Goal: Task Accomplishment & Management: Complete application form

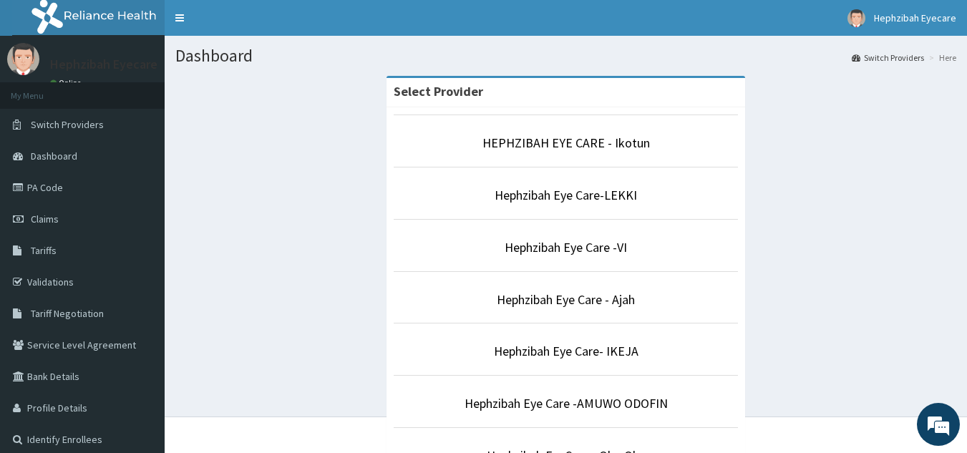
scroll to position [396, 0]
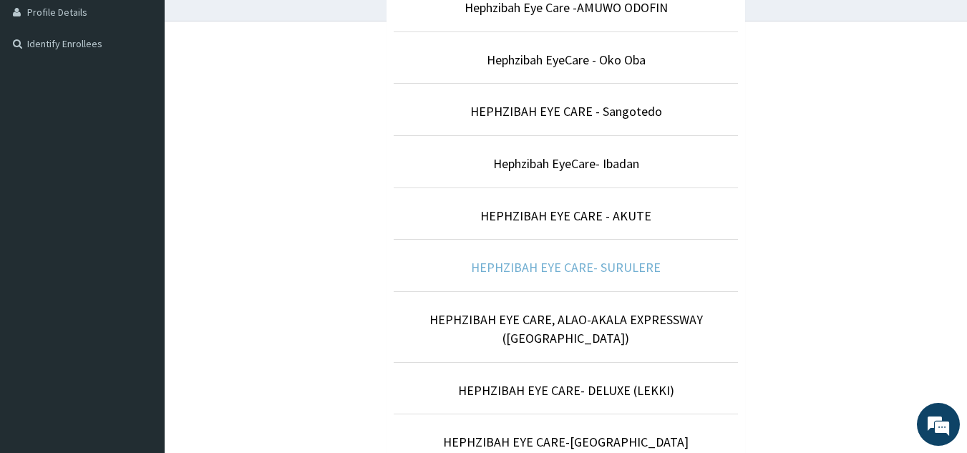
click at [539, 261] on link "HEPHZIBAH EYE CARE- SURULERE" at bounding box center [566, 267] width 190 height 16
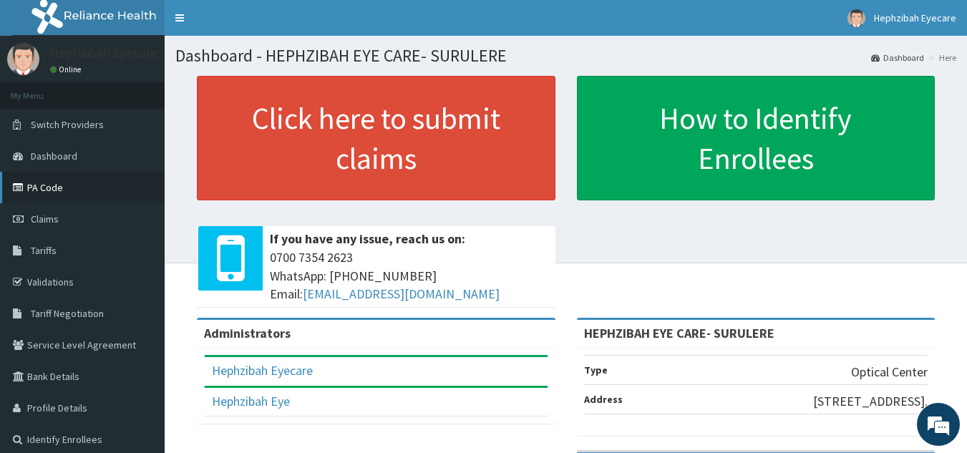
click at [54, 194] on link "PA Code" at bounding box center [82, 187] width 165 height 31
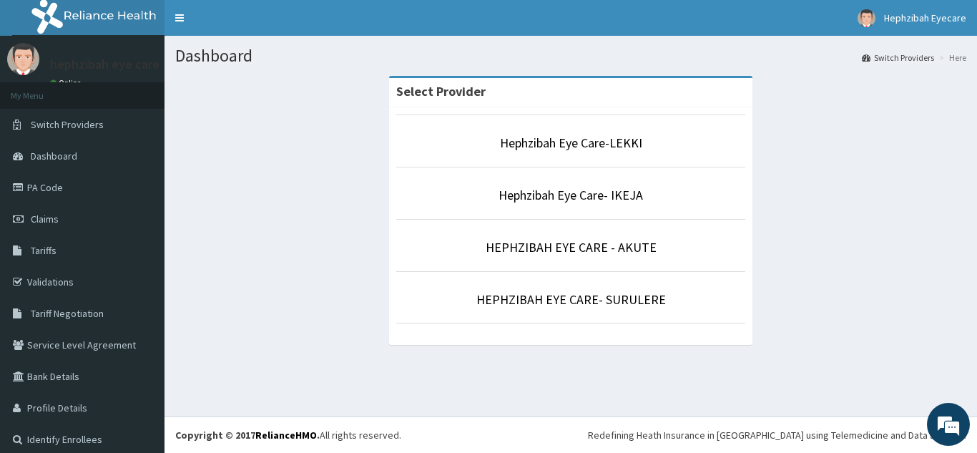
scroll to position [9, 0]
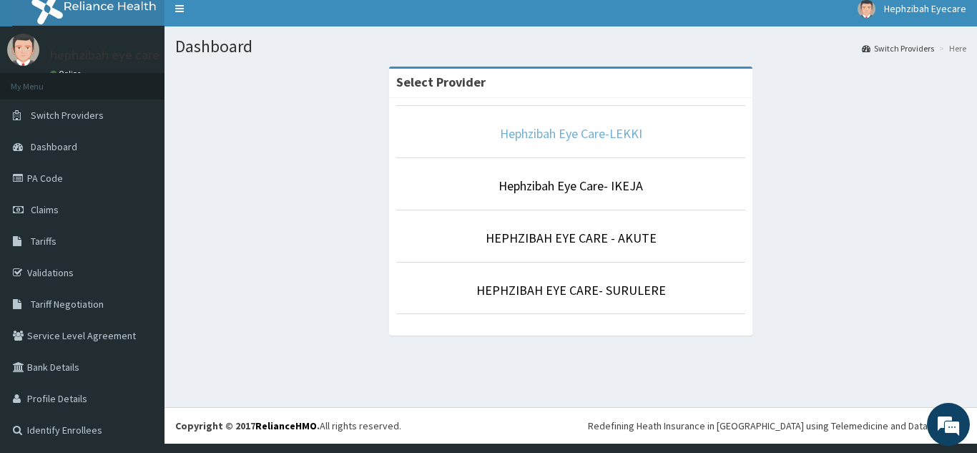
click at [599, 132] on link "Hephzibah Eye Care-LEKKI" at bounding box center [571, 133] width 142 height 16
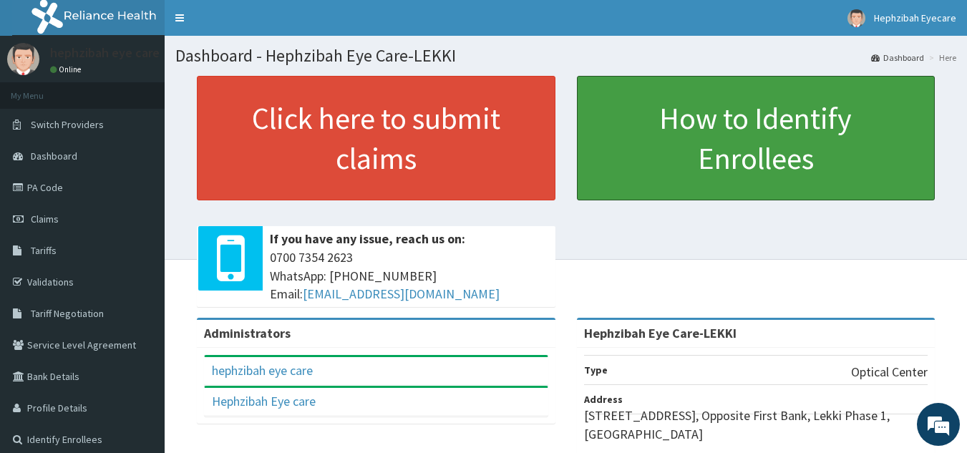
click at [599, 132] on link "How to Identify Enrollees" at bounding box center [756, 138] width 358 height 124
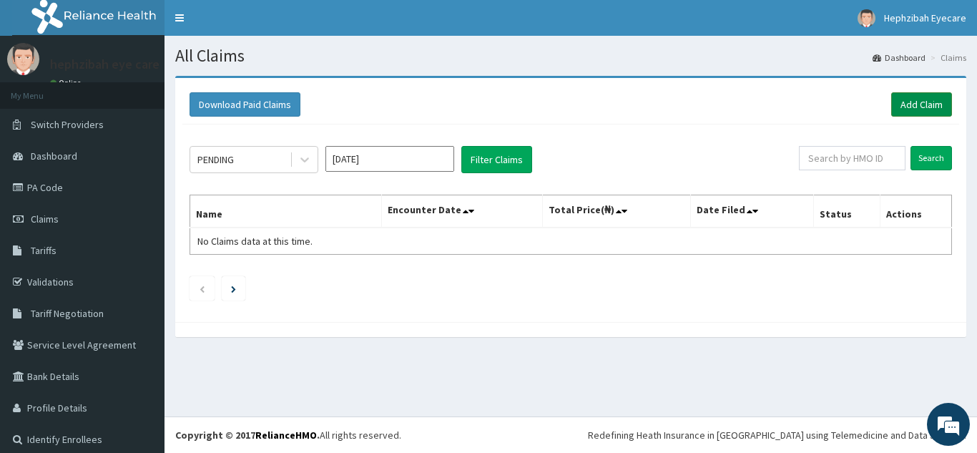
click at [901, 101] on link "Add Claim" at bounding box center [921, 104] width 61 height 24
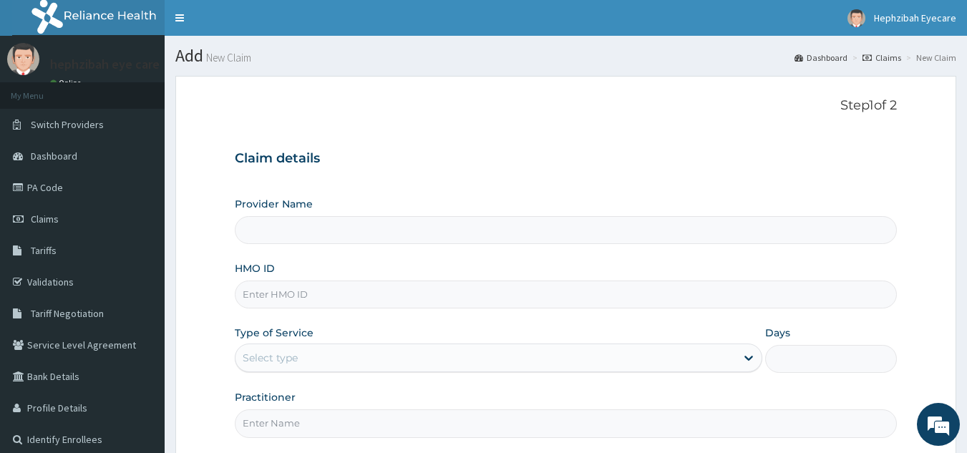
click at [273, 289] on input "HMO ID" at bounding box center [566, 294] width 662 height 28
type input "Hephzibah Eye Care-LEKKI"
click at [257, 292] on input "jbn/10107/D" at bounding box center [566, 294] width 662 height 28
type input "JBN/10107/D"
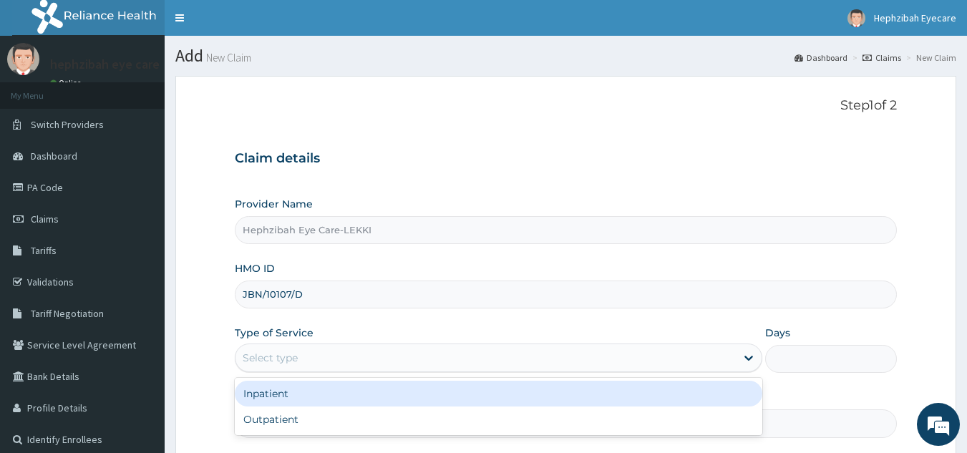
click at [308, 363] on div "Select type" at bounding box center [485, 357] width 500 height 23
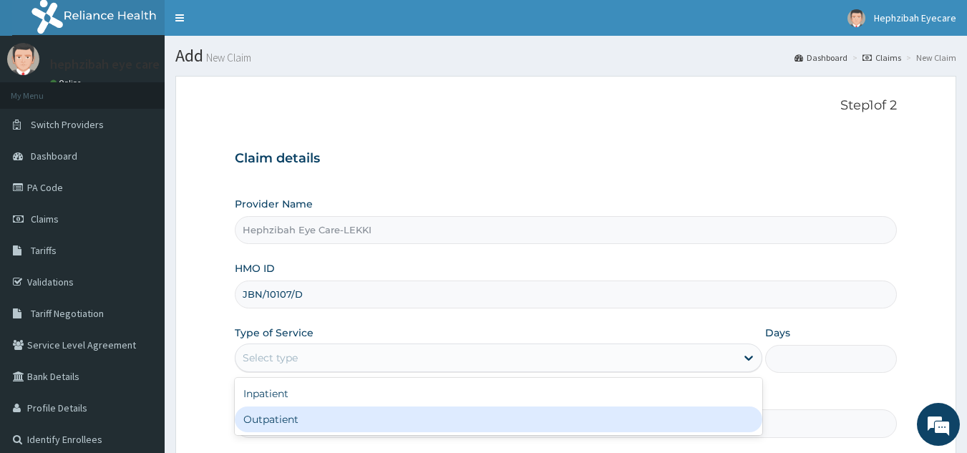
click at [281, 419] on div "Outpatient" at bounding box center [498, 419] width 527 height 26
type input "1"
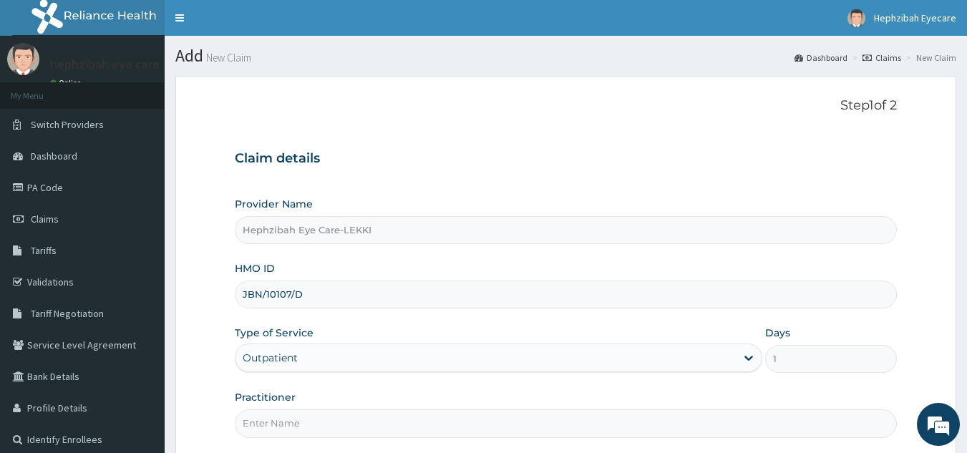
click at [281, 419] on input "Practitioner" at bounding box center [566, 423] width 662 height 28
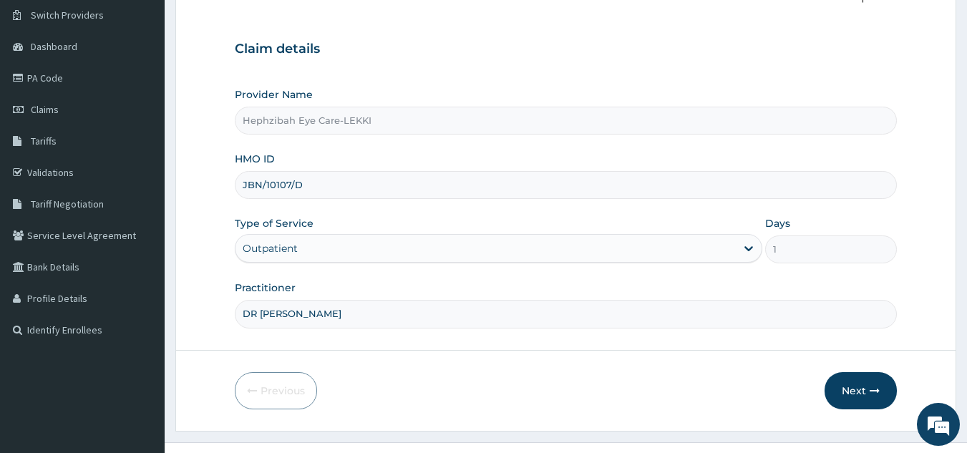
scroll to position [135, 0]
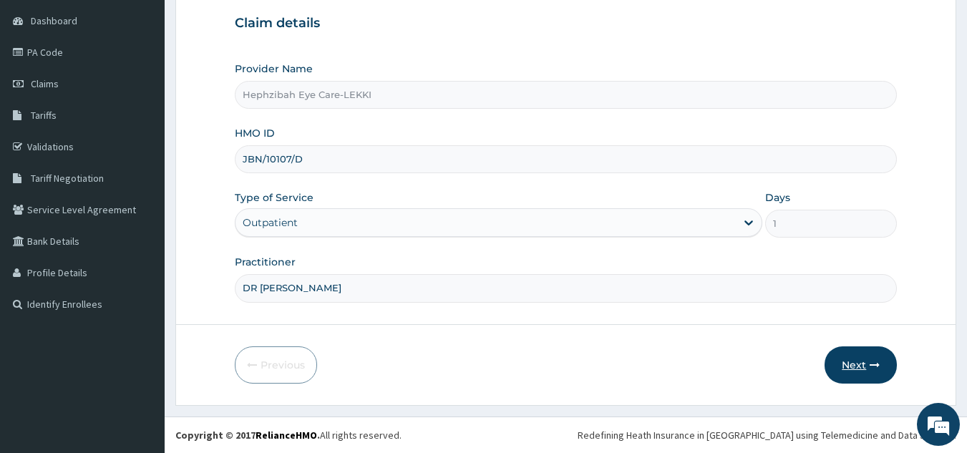
type input "DR [PERSON_NAME]"
click at [848, 357] on button "Next" at bounding box center [860, 364] width 72 height 37
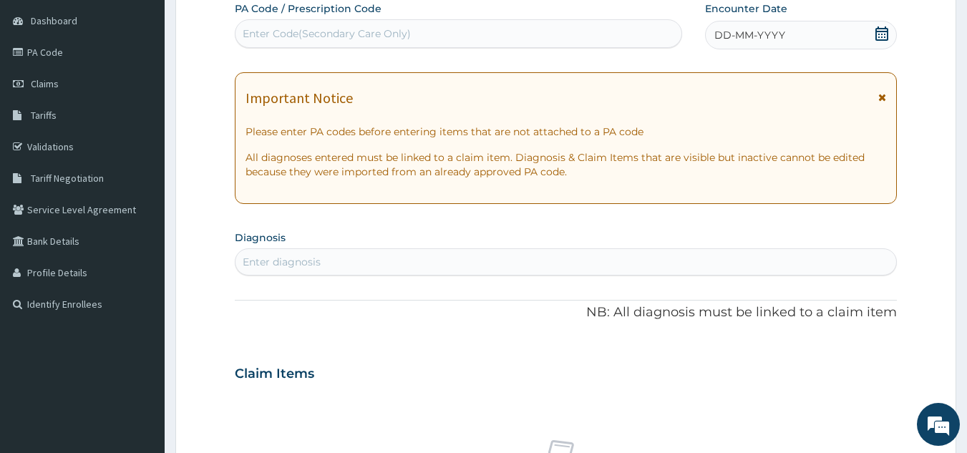
click at [521, 43] on div "Enter Code(Secondary Care Only)" at bounding box center [458, 33] width 446 height 23
type input "PA/91F669"
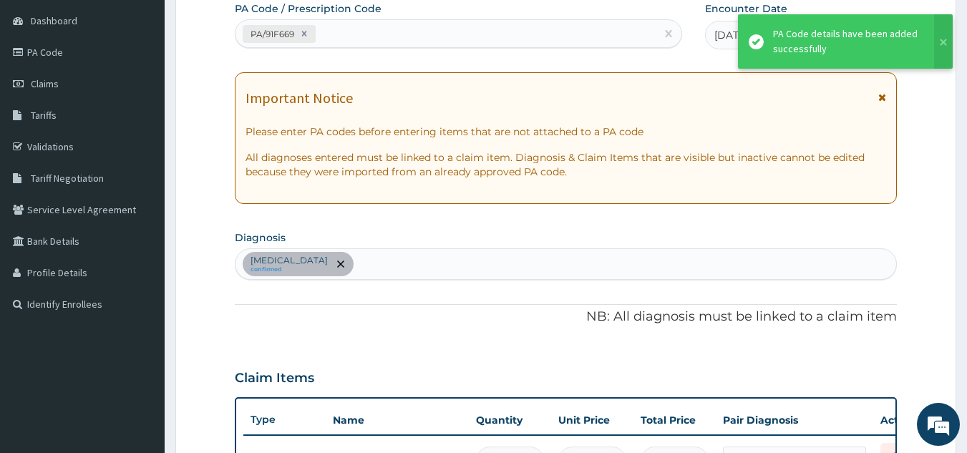
scroll to position [813, 0]
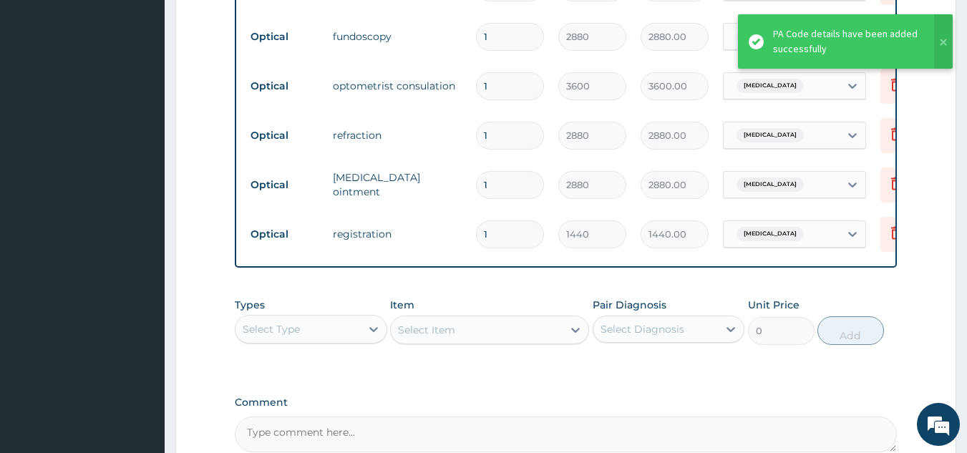
click at [446, 99] on tr "Optical optometrist consulation 1 3600 3600.00 Myopia Delete" at bounding box center [593, 86] width 701 height 49
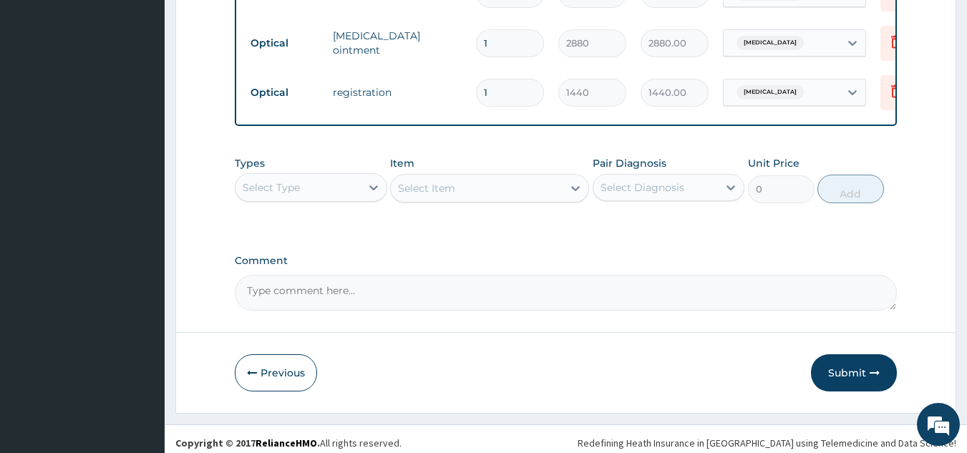
scroll to position [957, 0]
click at [331, 284] on textarea "Comment" at bounding box center [566, 291] width 662 height 36
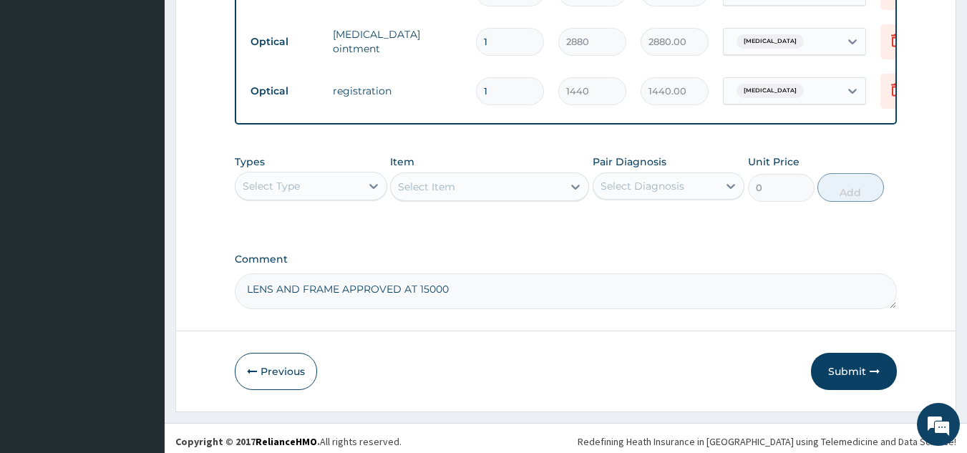
type textarea "LENS AND FRAME APPROVED AT 15000"
click at [841, 366] on button "Submit" at bounding box center [854, 371] width 86 height 37
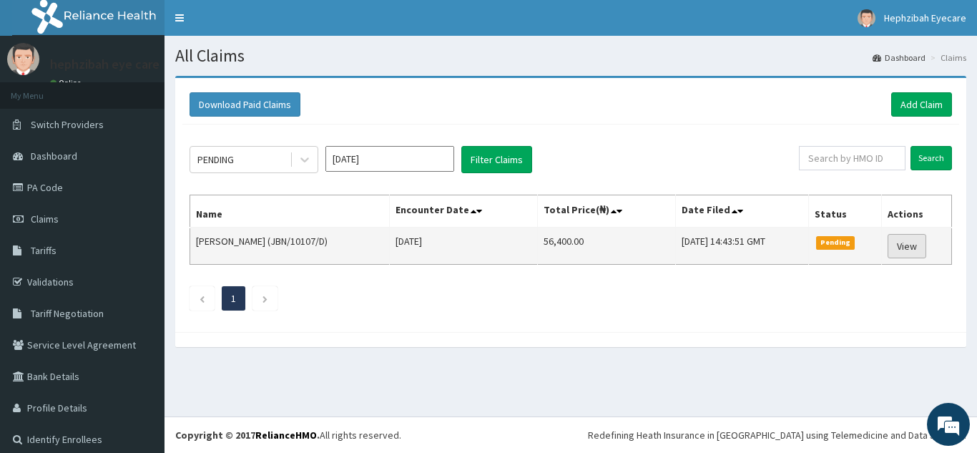
click at [905, 248] on link "View" at bounding box center [907, 246] width 39 height 24
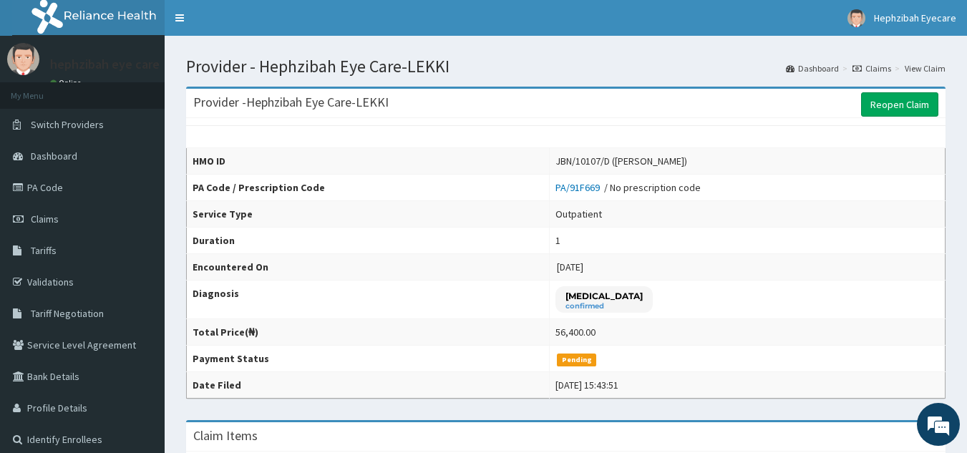
click at [765, 265] on td "2025-10-11" at bounding box center [747, 267] width 396 height 26
click at [809, 65] on link "Dashboard" at bounding box center [812, 68] width 53 height 12
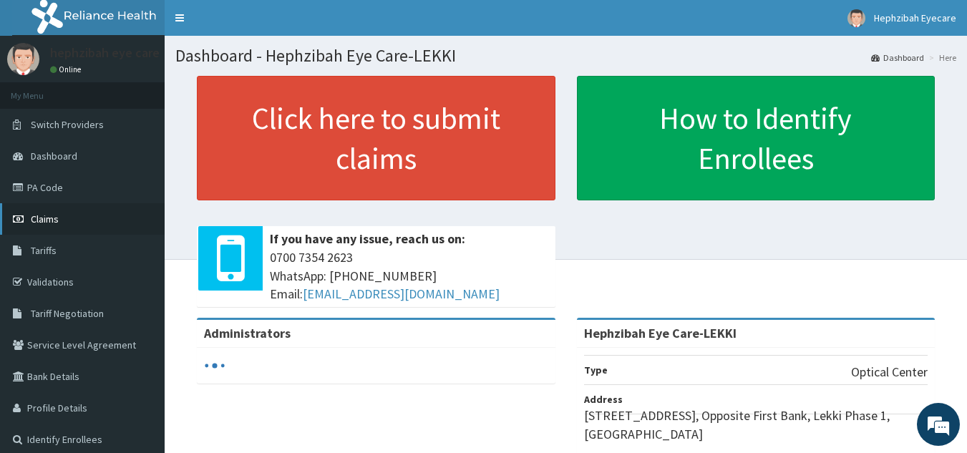
click at [44, 224] on span "Claims" at bounding box center [45, 218] width 28 height 13
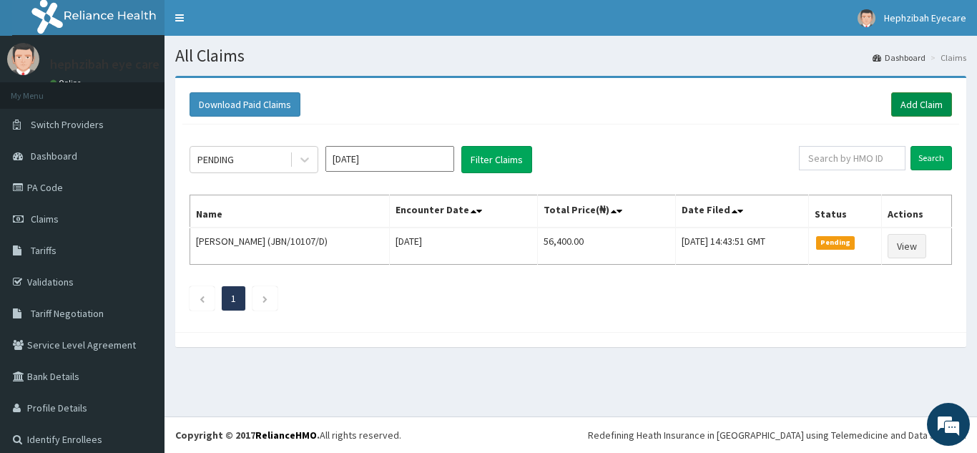
click at [936, 107] on link "Add Claim" at bounding box center [921, 104] width 61 height 24
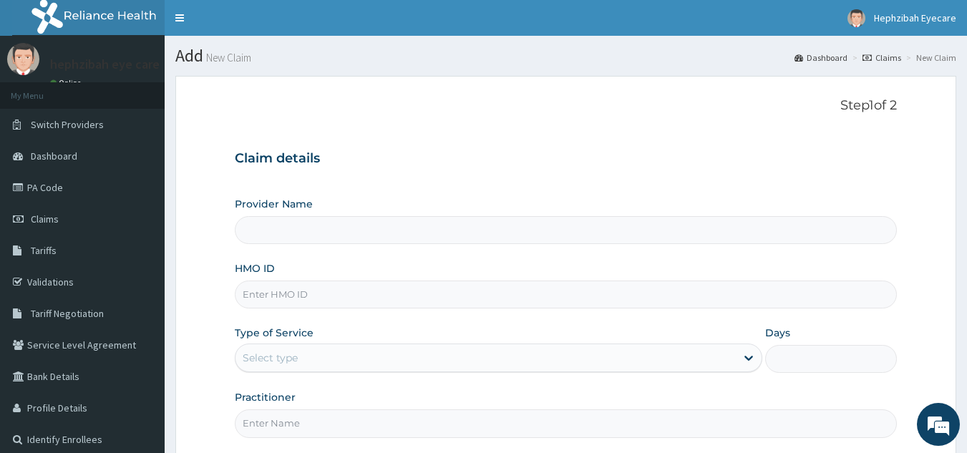
click at [434, 301] on input "HMO ID" at bounding box center [566, 294] width 662 height 28
type input "Hephzibah Eye Care-LEKKI"
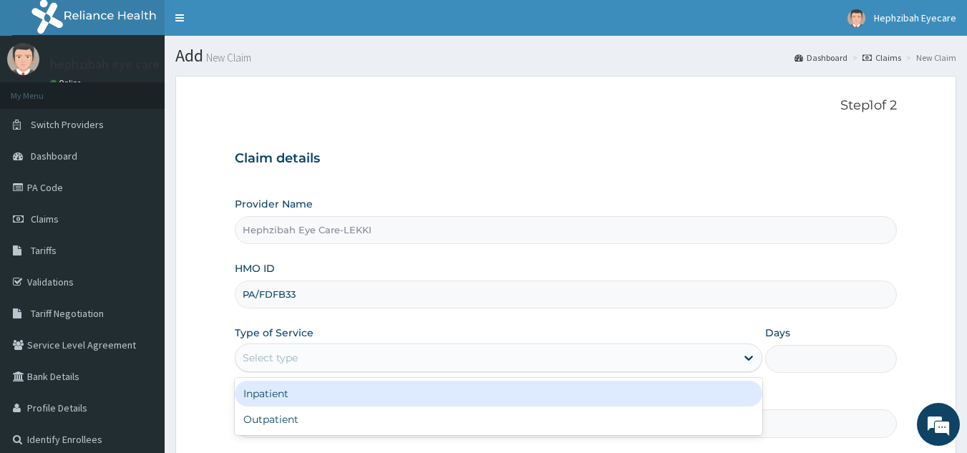
click at [381, 357] on div "Select type" at bounding box center [485, 357] width 500 height 23
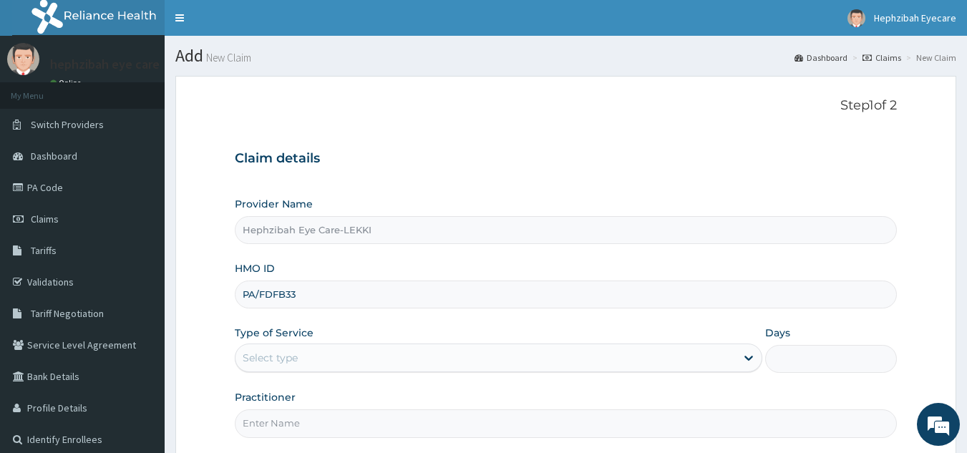
click at [293, 284] on input "PA/FDFB33" at bounding box center [566, 294] width 662 height 28
type input "P"
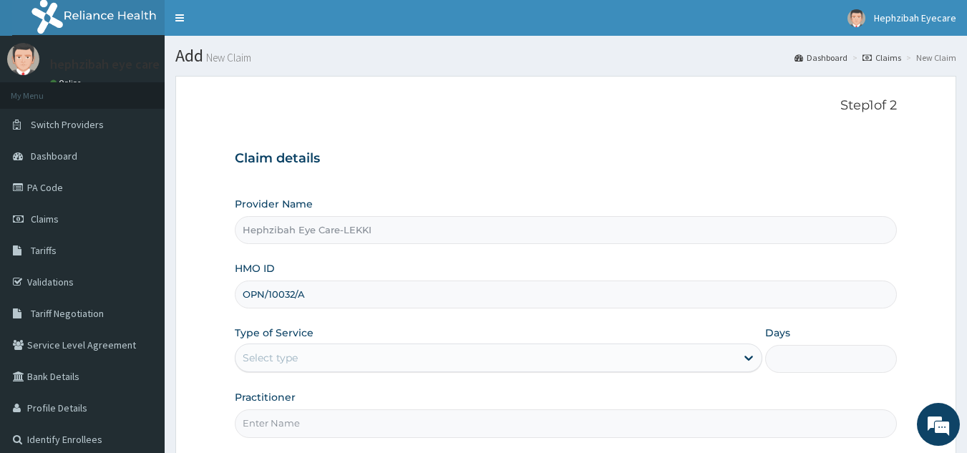
type input "OPN/10032/A"
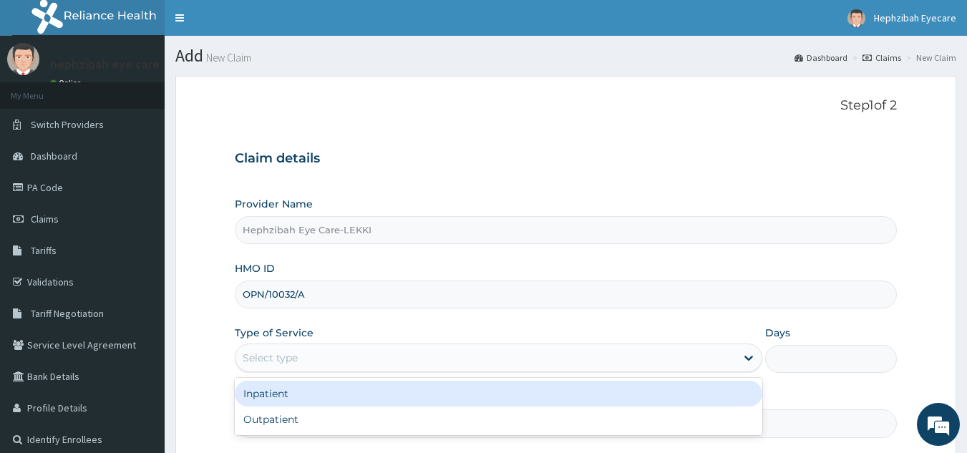
click at [505, 357] on div "Select type" at bounding box center [485, 357] width 500 height 23
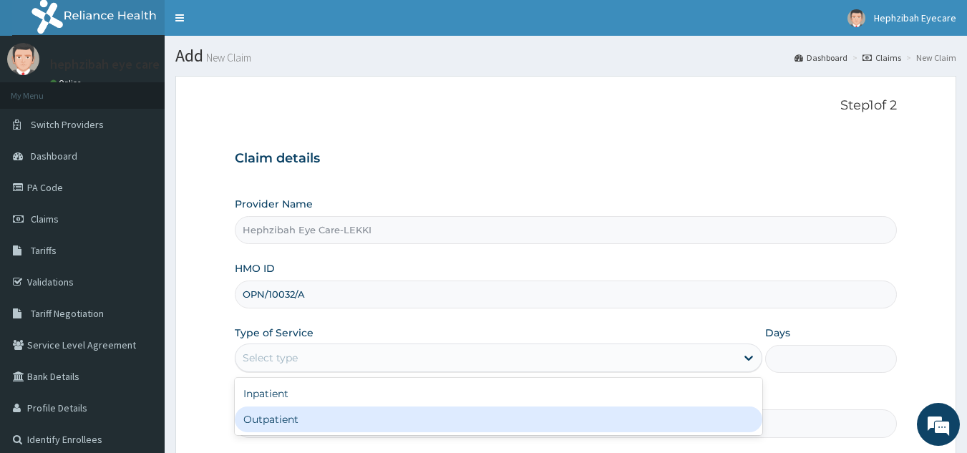
click at [462, 419] on div "Outpatient" at bounding box center [498, 419] width 527 height 26
type input "1"
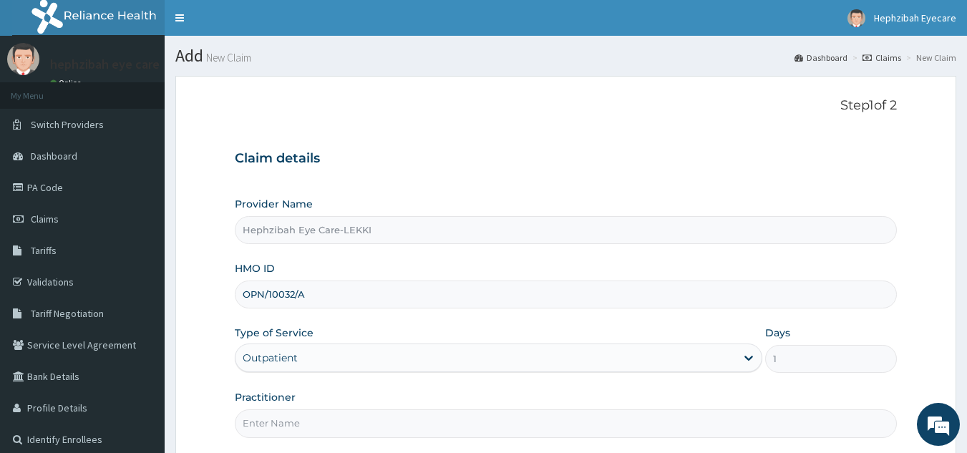
click at [462, 419] on input "Practitioner" at bounding box center [566, 423] width 662 height 28
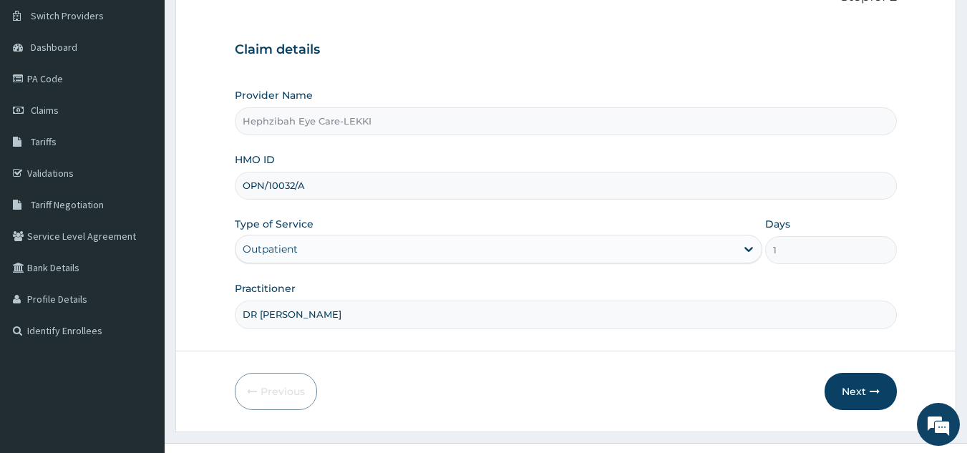
scroll to position [135, 0]
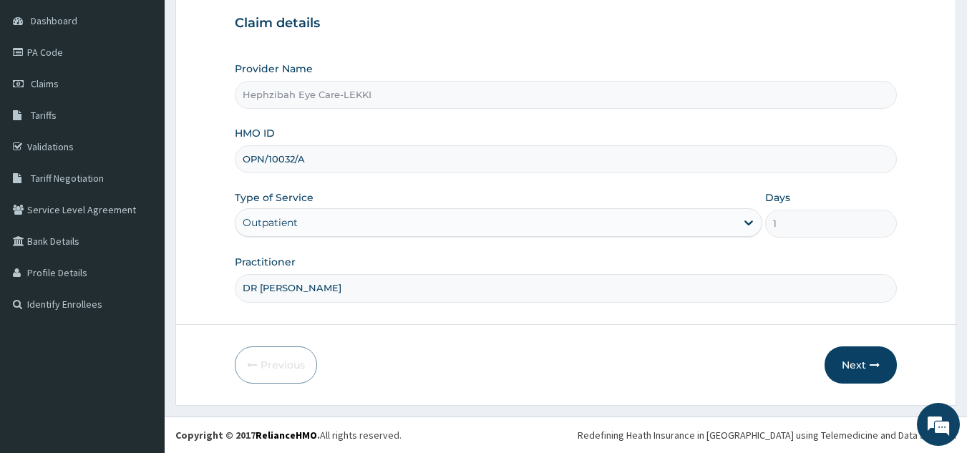
type input "DR [PERSON_NAME]"
click at [861, 344] on form "Step 1 of 2 Claim details Provider Name Hephzibah Eye Care-LEKKI HMO ID OPN/100…" at bounding box center [565, 173] width 781 height 465
click at [861, 361] on button "Next" at bounding box center [860, 364] width 72 height 37
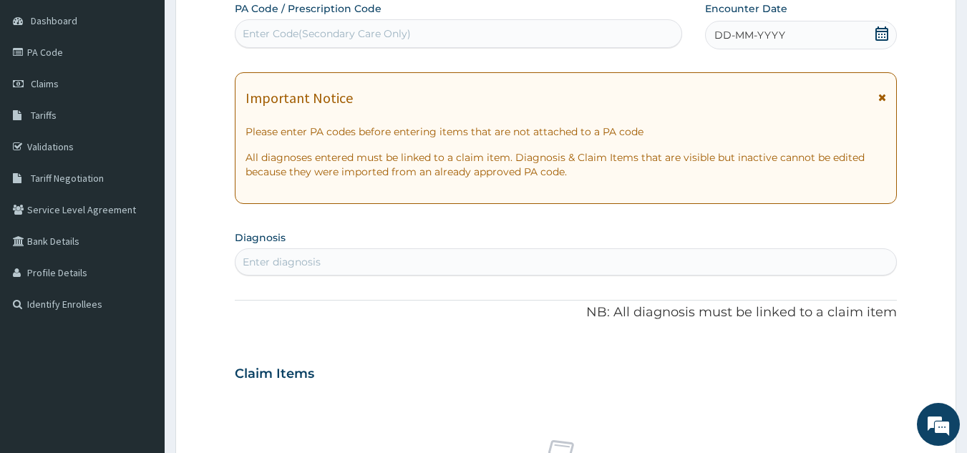
click at [456, 29] on div "Enter Code(Secondary Care Only)" at bounding box center [458, 33] width 446 height 23
type input "PA/FDFB33"
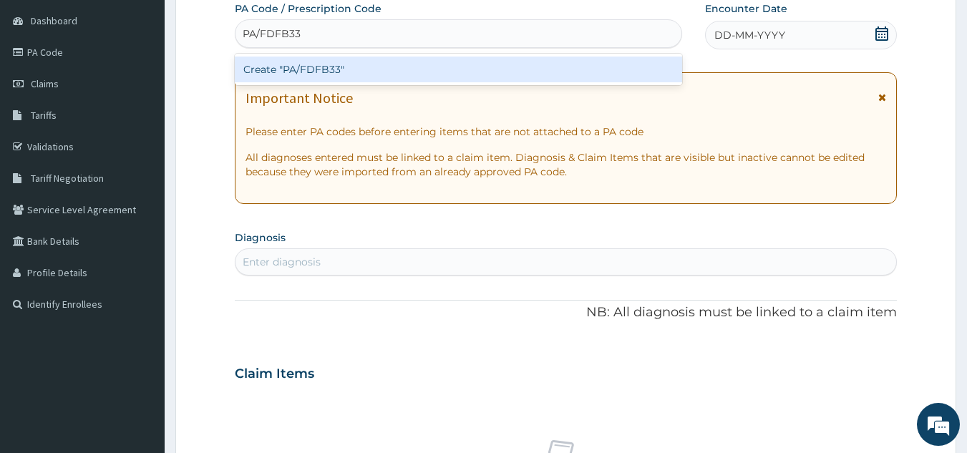
click at [426, 63] on div "Create "PA/FDFB33"" at bounding box center [459, 70] width 448 height 26
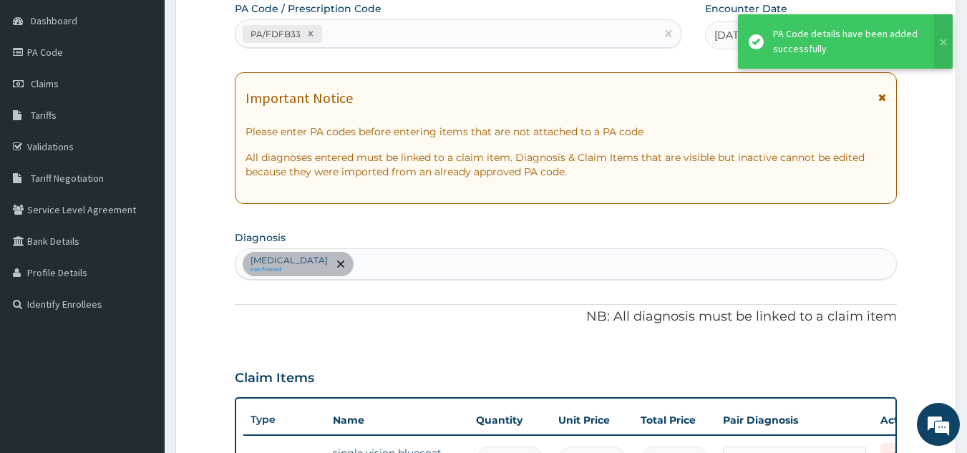
scroll to position [157, 0]
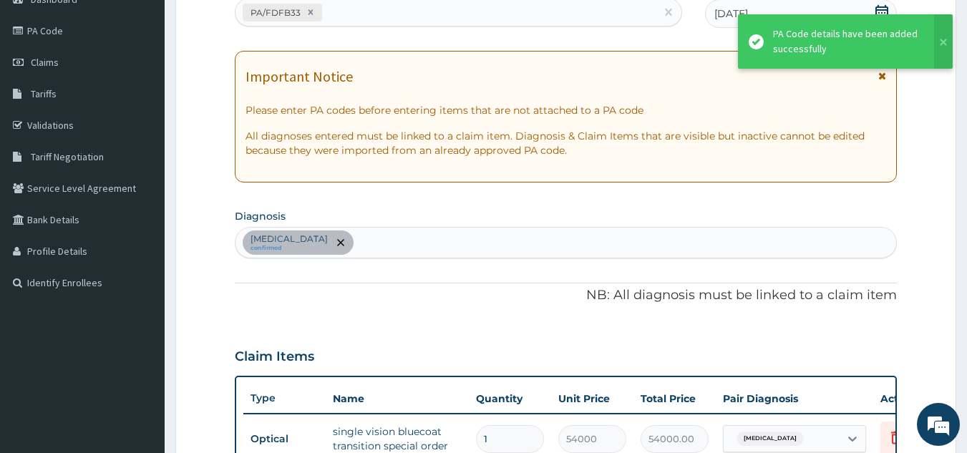
click at [473, 174] on div "Important Notice Please enter PA codes before entering items that are not attac…" at bounding box center [566, 117] width 662 height 132
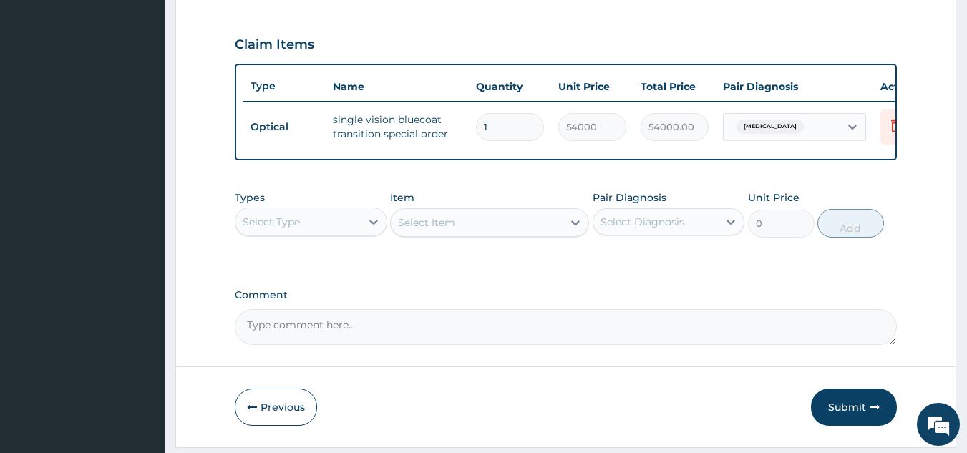
scroll to position [471, 0]
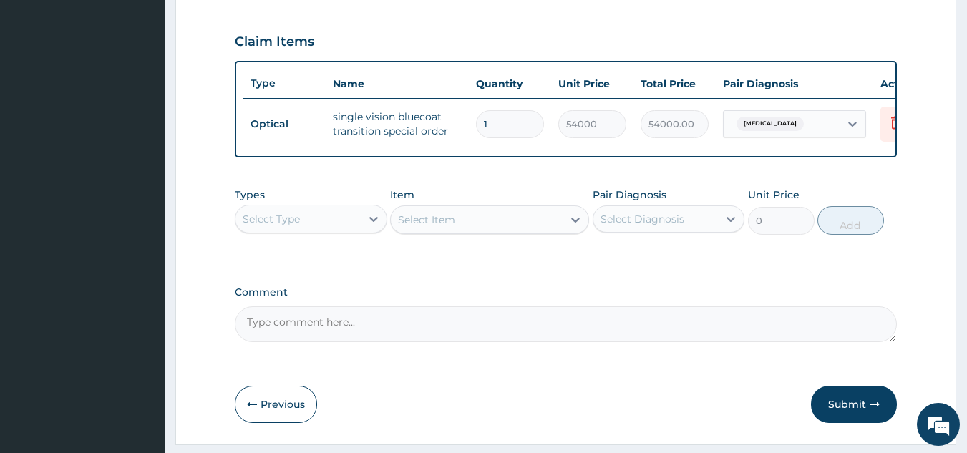
click at [337, 341] on textarea "Comment" at bounding box center [566, 324] width 662 height 36
type textarea "LENS AND FRAME APPROVED AT 40000"
click at [846, 423] on button "Submit" at bounding box center [854, 404] width 86 height 37
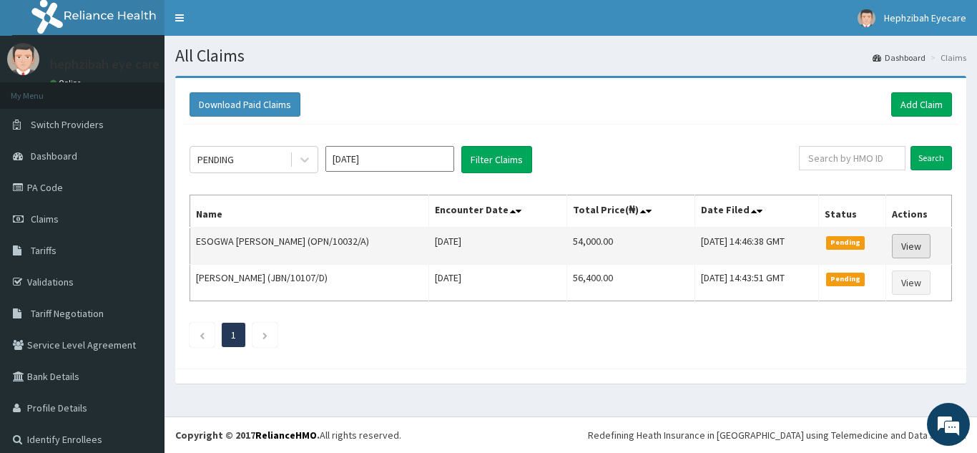
click at [896, 252] on link "View" at bounding box center [911, 246] width 39 height 24
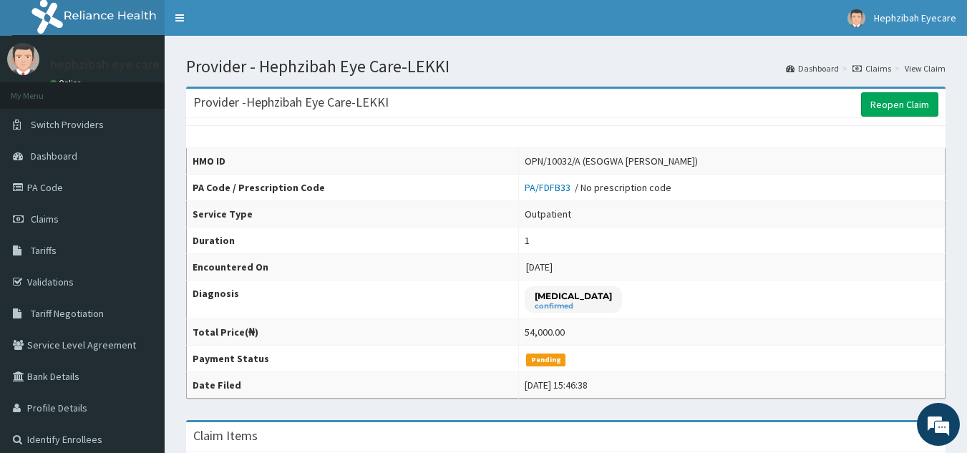
click at [873, 67] on link "Claims" at bounding box center [871, 68] width 39 height 12
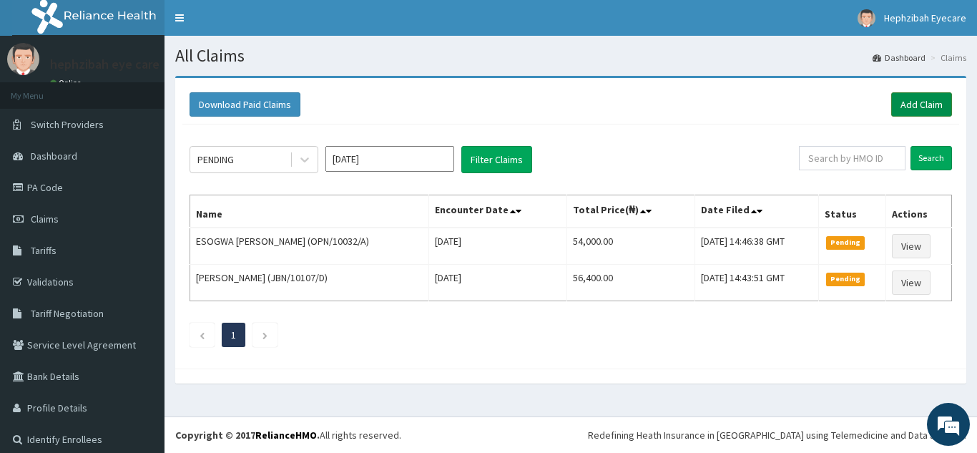
click at [904, 104] on link "Add Claim" at bounding box center [921, 104] width 61 height 24
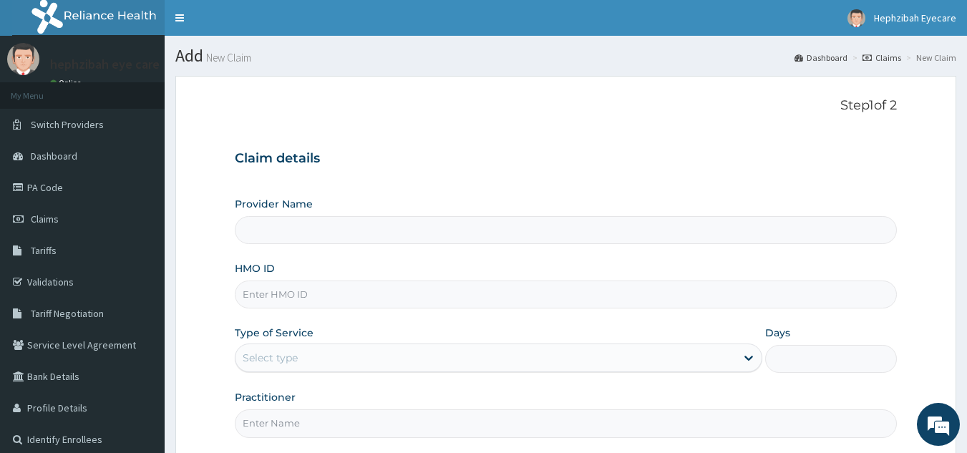
type input "Hephzibah Eye Care-LEKKI"
click at [517, 305] on input "HMO ID" at bounding box center [566, 294] width 662 height 28
type input "PA/EE30BC"
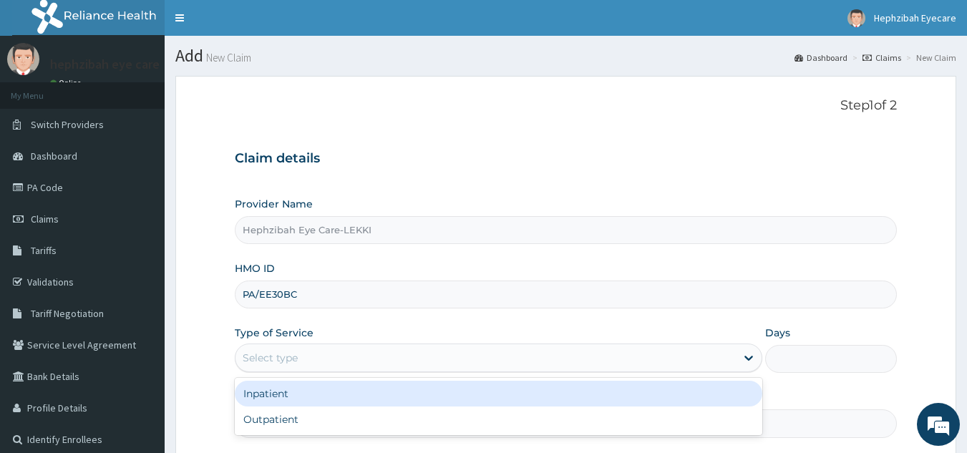
click at [288, 371] on div "Select type" at bounding box center [498, 357] width 527 height 29
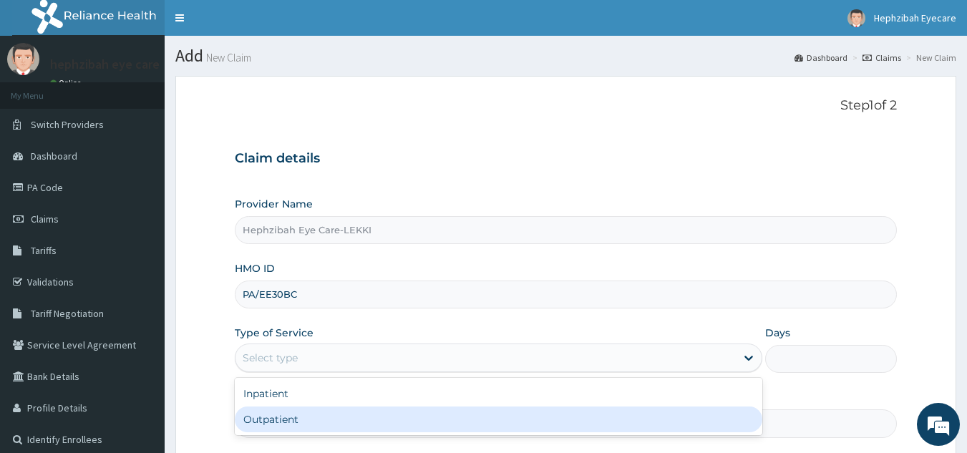
click at [283, 412] on div "Outpatient" at bounding box center [498, 419] width 527 height 26
type input "1"
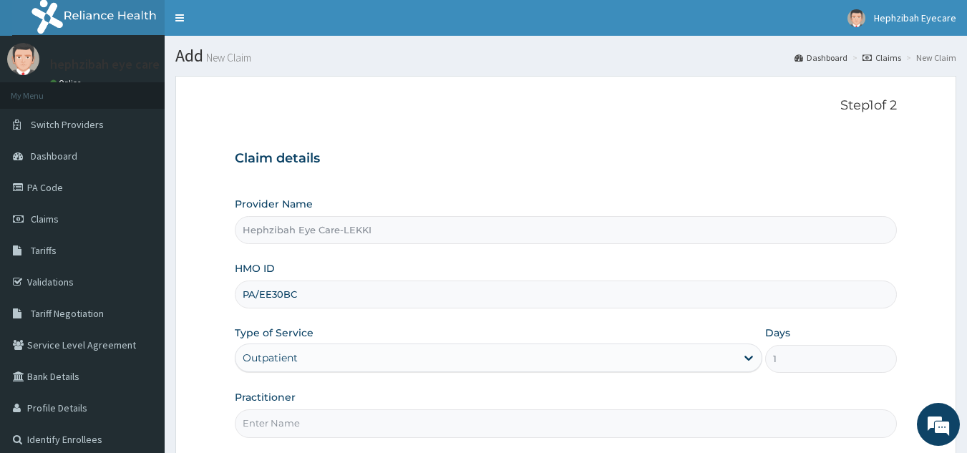
click at [406, 418] on input "Practitioner" at bounding box center [566, 423] width 662 height 28
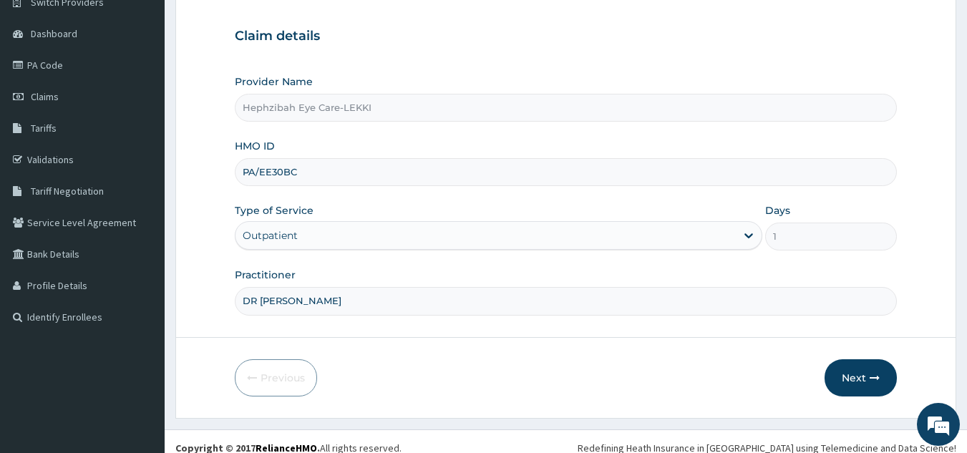
scroll to position [135, 0]
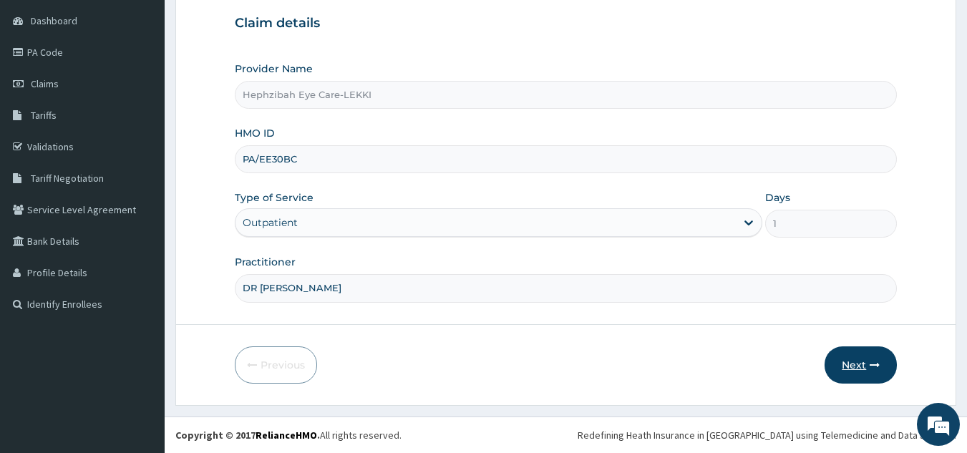
type input "DR DABERECHI"
click at [858, 363] on button "Next" at bounding box center [860, 364] width 72 height 37
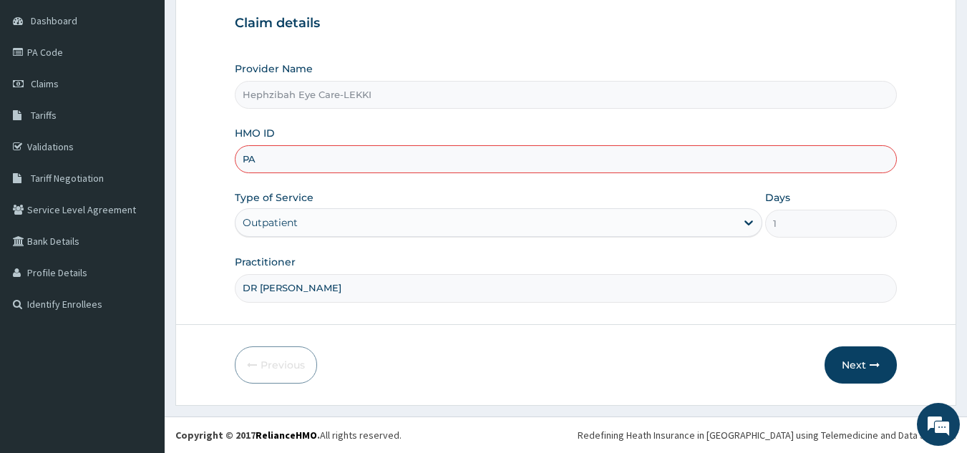
type input "P"
type input "FCH/10257/A"
click at [849, 361] on button "Next" at bounding box center [860, 364] width 72 height 37
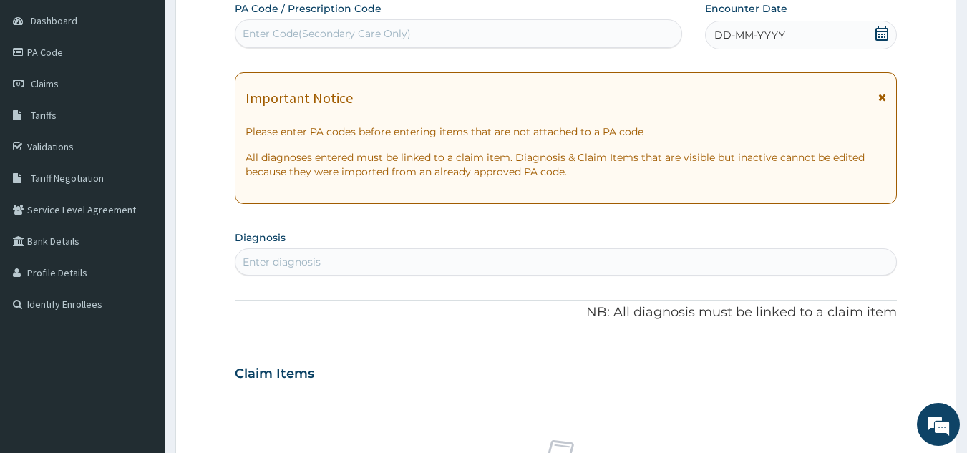
click at [394, 41] on div "Enter Code(Secondary Care Only)" at bounding box center [327, 33] width 168 height 14
type input "PA/EE30BC"
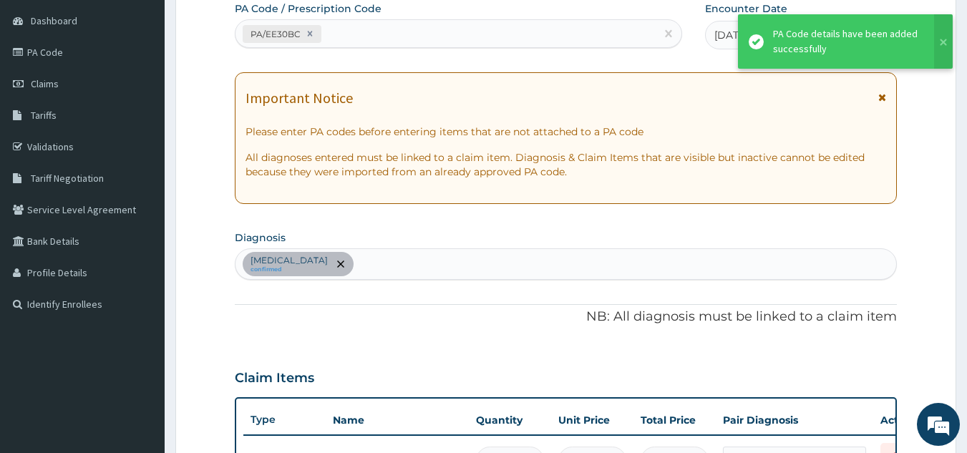
scroll to position [665, 0]
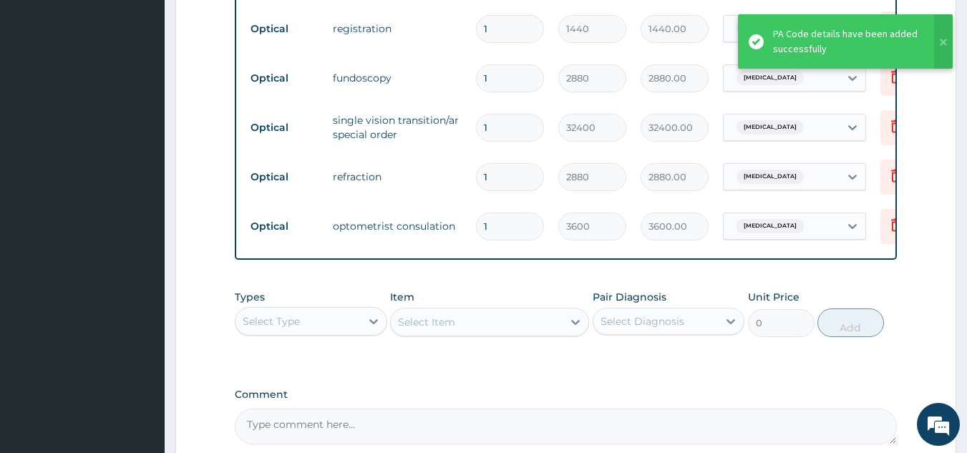
click at [424, 165] on td "refraction" at bounding box center [397, 176] width 143 height 29
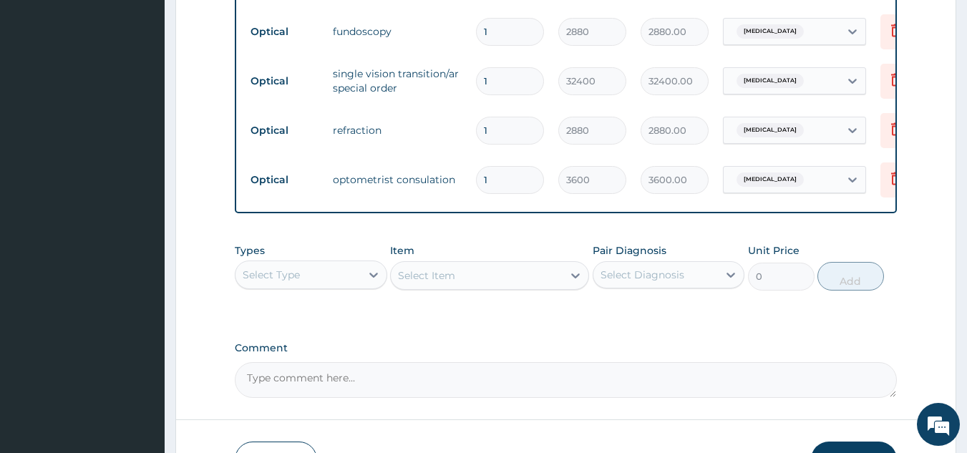
scroll to position [714, 0]
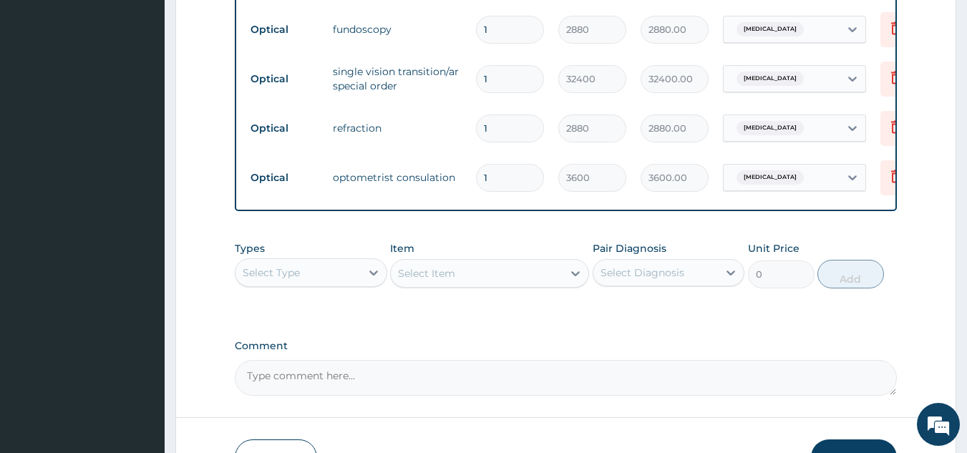
click at [601, 395] on textarea "Comment" at bounding box center [566, 378] width 662 height 36
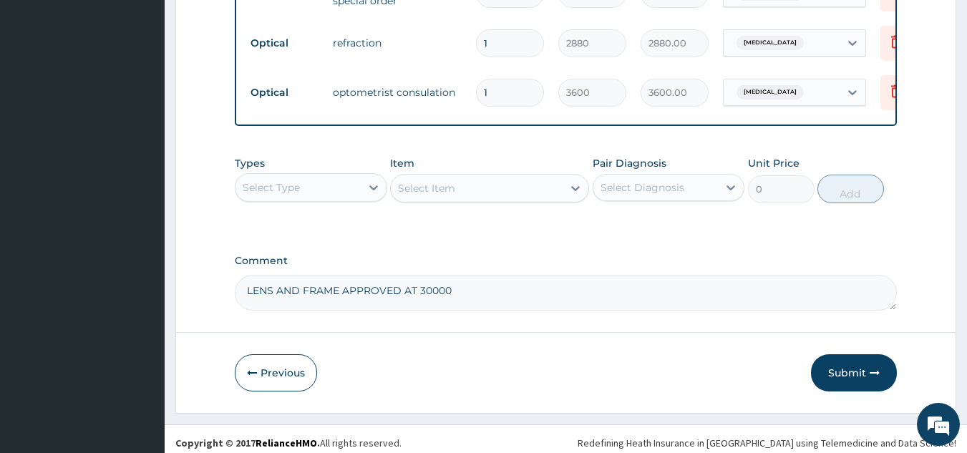
scroll to position [818, 0]
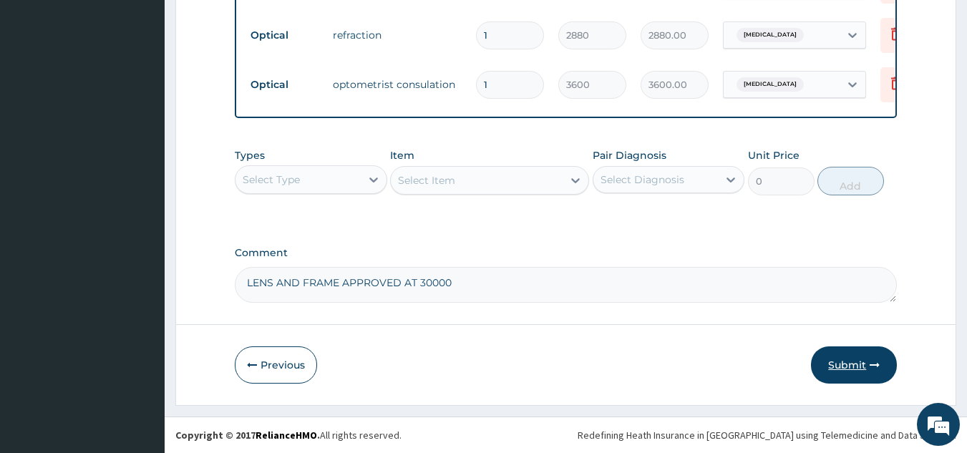
type textarea "LENS AND FRAME APPROVED AT 30000"
click at [845, 369] on button "Submit" at bounding box center [854, 364] width 86 height 37
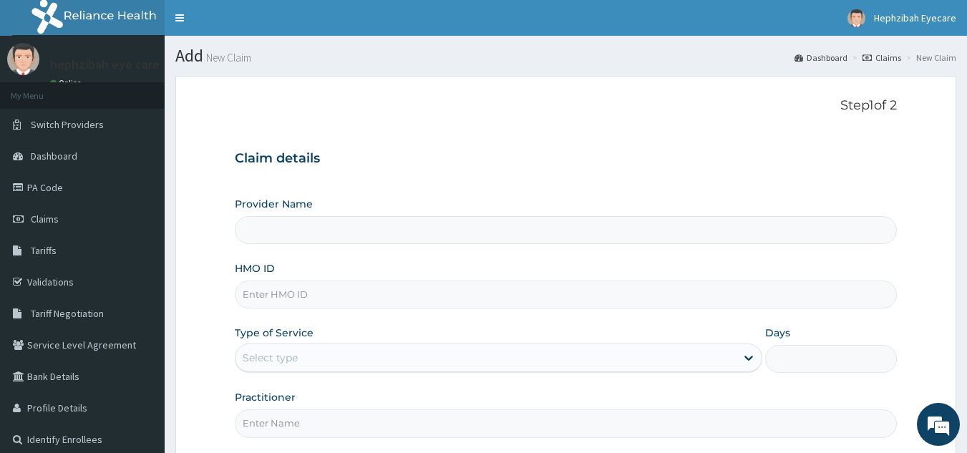
type input "Hephzibah Eye Care-LEKKI"
click at [346, 288] on input "HMO ID" at bounding box center [566, 294] width 662 height 28
type input "EIS/10400/B"
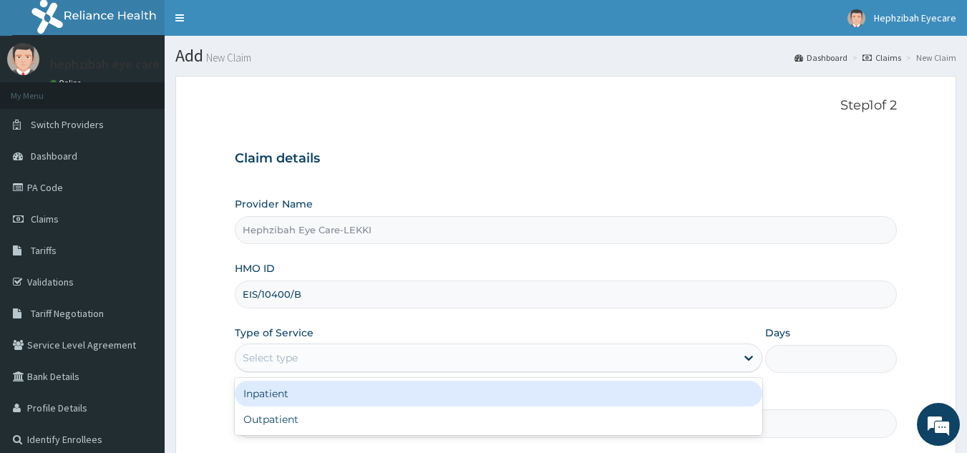
drag, startPoint x: 634, startPoint y: 350, endPoint x: 537, endPoint y: 410, distance: 113.8
click at [537, 372] on div "option Inpatient focused, 1 of 2. 2 results available. Use Up and Down to choos…" at bounding box center [498, 357] width 527 height 29
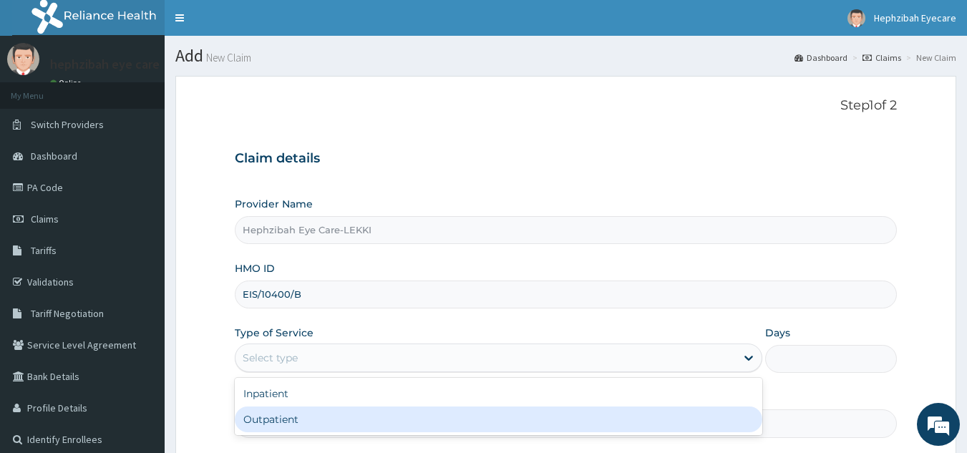
click at [537, 410] on div "Outpatient" at bounding box center [498, 419] width 527 height 26
type input "1"
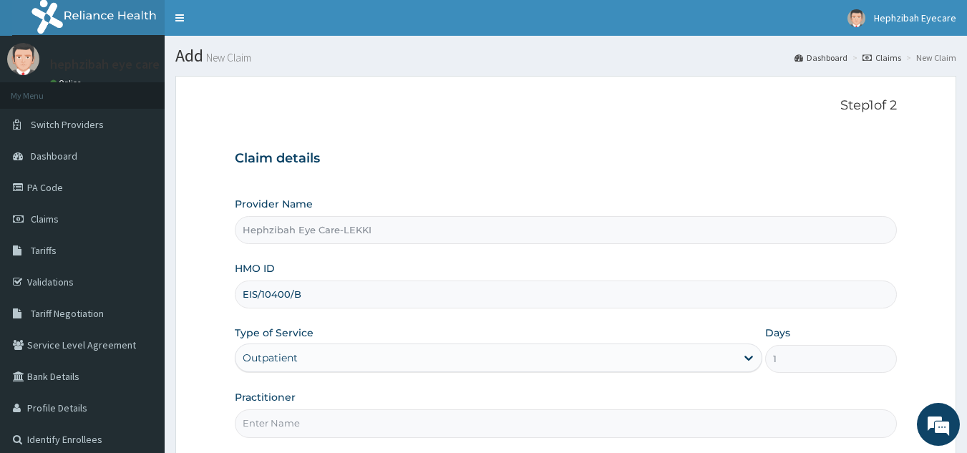
scroll to position [135, 0]
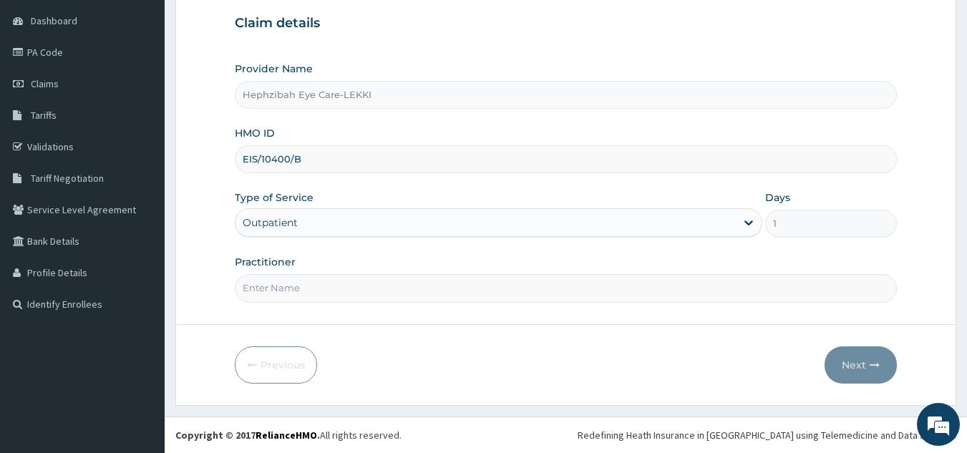
click at [560, 288] on input "Practitioner" at bounding box center [566, 288] width 662 height 28
type input "DR DABERECHI"
click at [864, 359] on button "Next" at bounding box center [860, 364] width 72 height 37
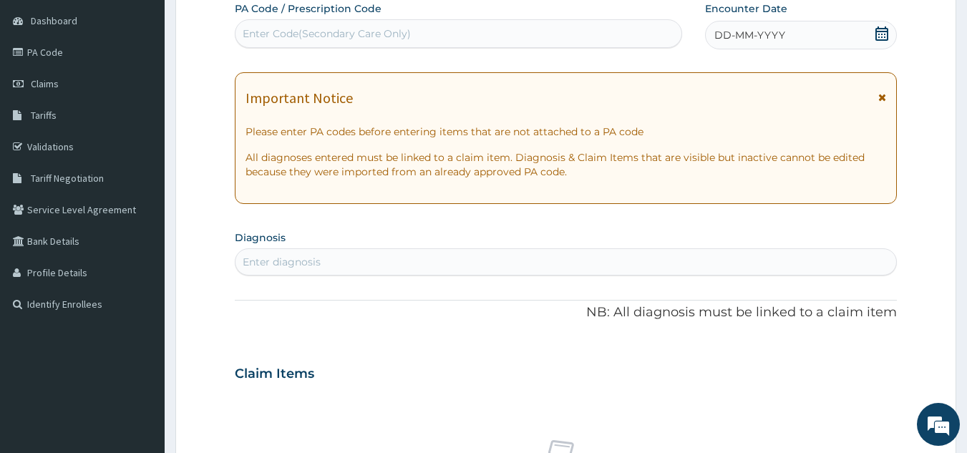
click at [516, 23] on div "Enter Code(Secondary Care Only)" at bounding box center [458, 33] width 446 height 23
click at [483, 29] on div "Enter Code(Secondary Care Only)" at bounding box center [458, 33] width 446 height 23
type input "PA/96F011"
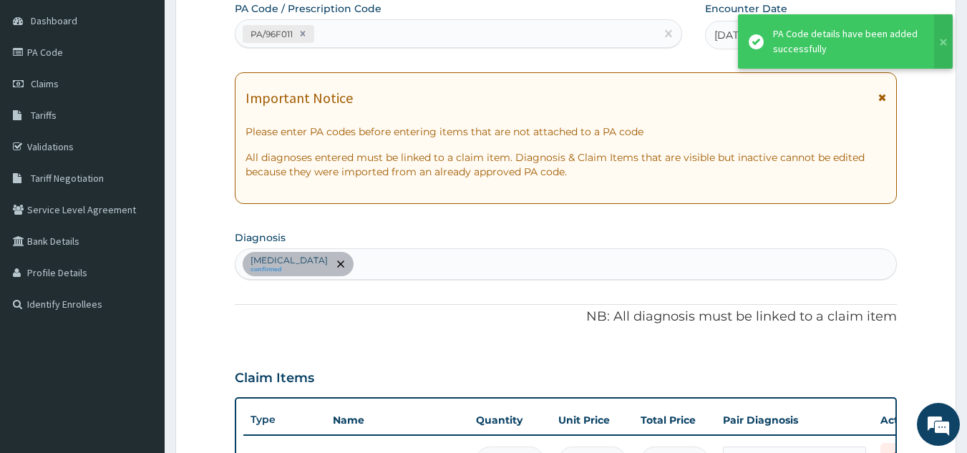
scroll to position [665, 0]
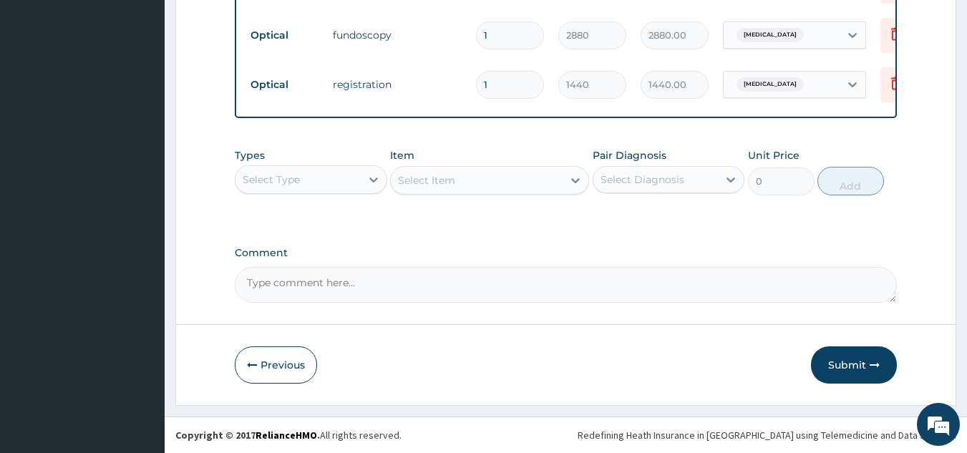
scroll to position [808, 0]
click at [331, 297] on textarea "Comment" at bounding box center [566, 285] width 662 height 36
type textarea "LENS AND FRAME APPROVED AT 30000"
click at [840, 383] on button "Submit" at bounding box center [854, 364] width 86 height 37
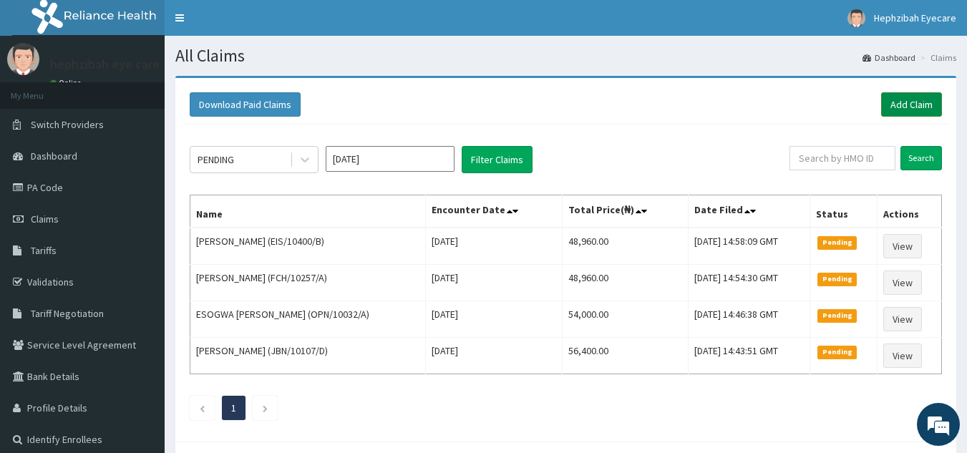
click at [893, 100] on link "Add Claim" at bounding box center [911, 104] width 61 height 24
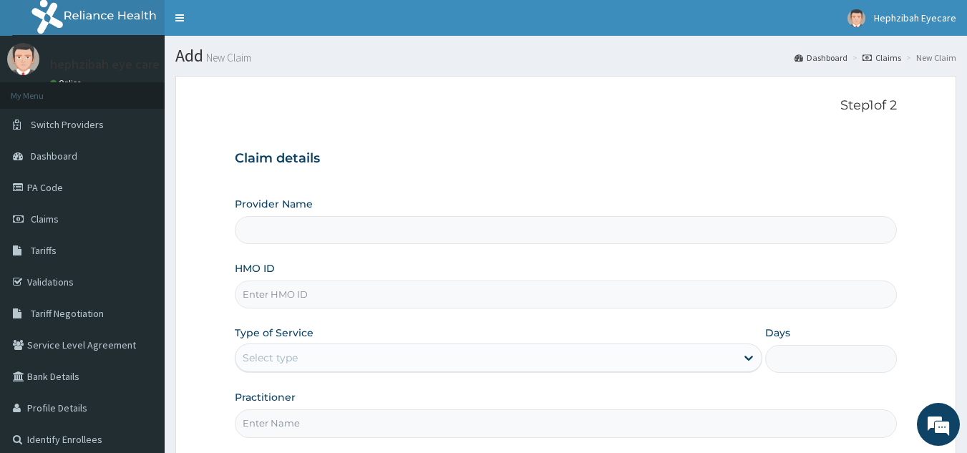
type input "Hephzibah Eye Care-LEKKI"
click at [411, 286] on input "HMO ID" at bounding box center [566, 294] width 662 height 28
type input "SBG/10934/A"
click at [524, 358] on div "Select type" at bounding box center [485, 357] width 500 height 23
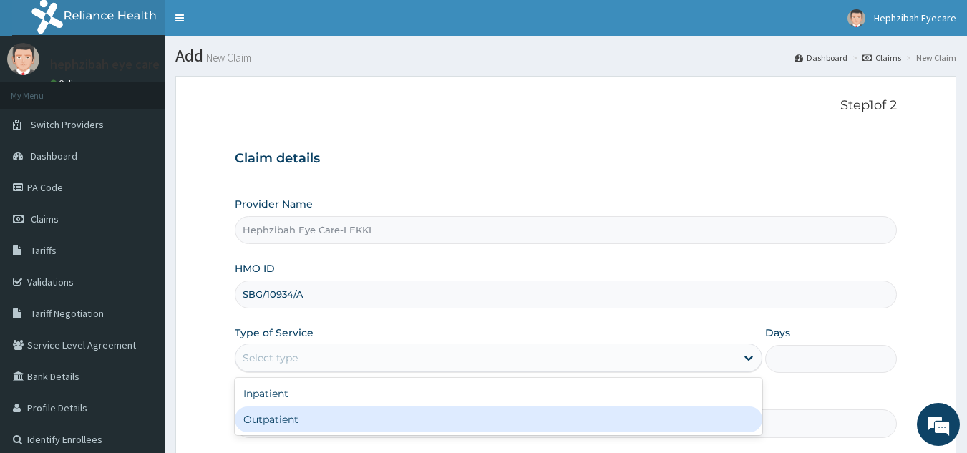
click at [467, 423] on div "Outpatient" at bounding box center [498, 419] width 527 height 26
type input "1"
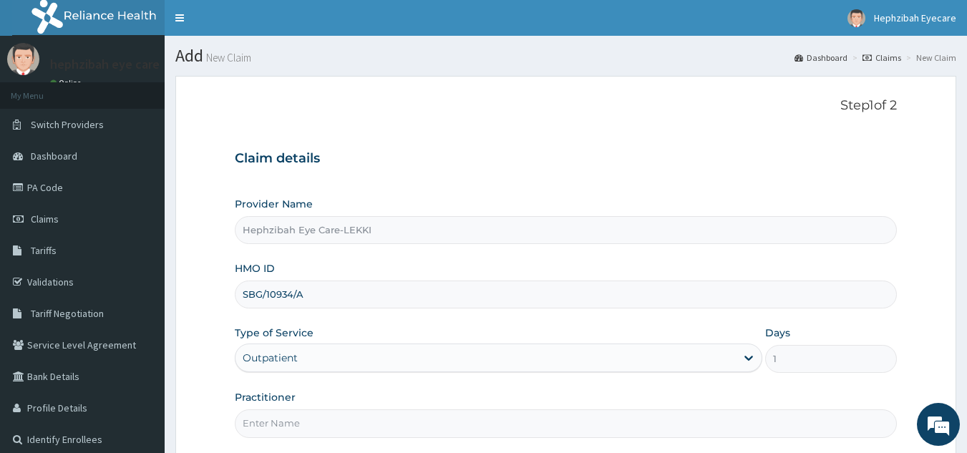
scroll to position [135, 0]
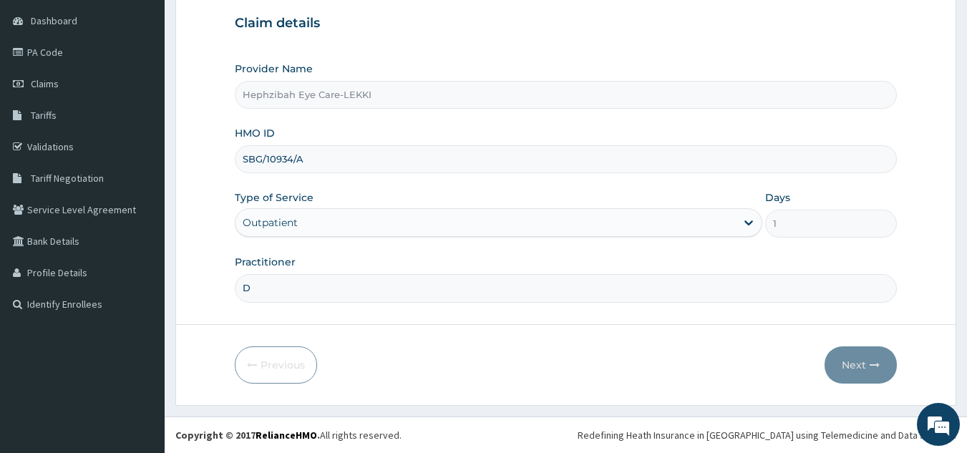
click at [562, 300] on input "D" at bounding box center [566, 288] width 662 height 28
type input "DR DABERECHI"
click at [861, 363] on button "Next" at bounding box center [860, 364] width 72 height 37
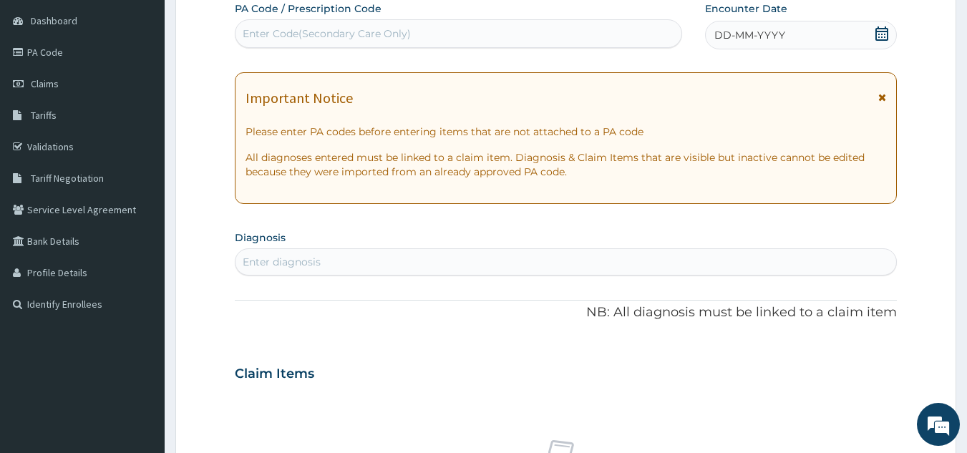
click at [450, 39] on div "Enter Code(Secondary Care Only)" at bounding box center [458, 33] width 446 height 23
type input "PA/643A3E"
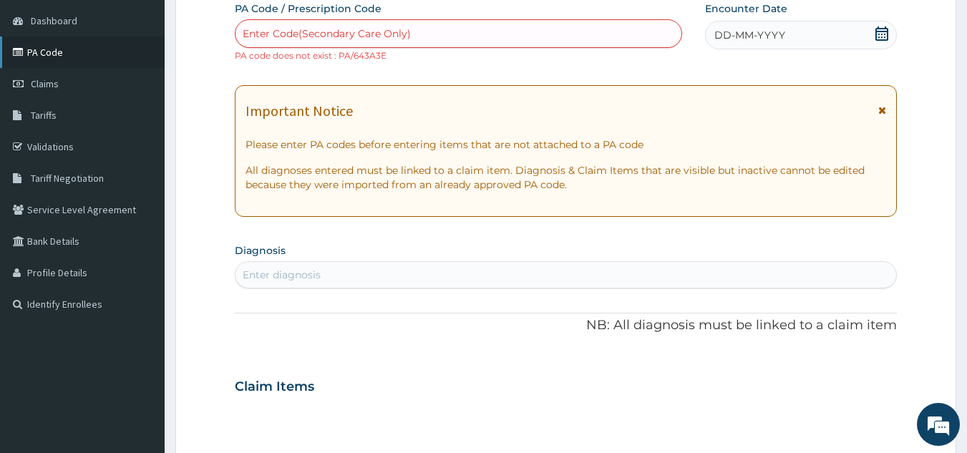
click at [57, 57] on link "PA Code" at bounding box center [82, 51] width 165 height 31
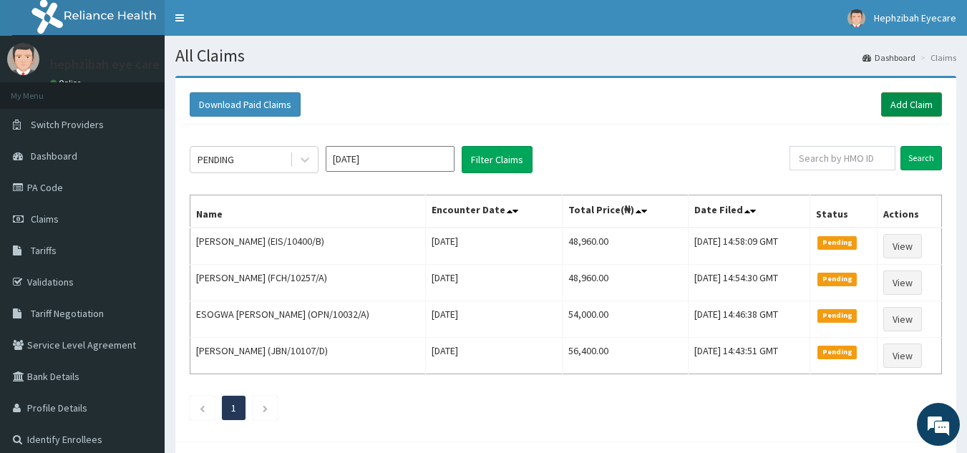
click at [921, 100] on link "Add Claim" at bounding box center [911, 104] width 61 height 24
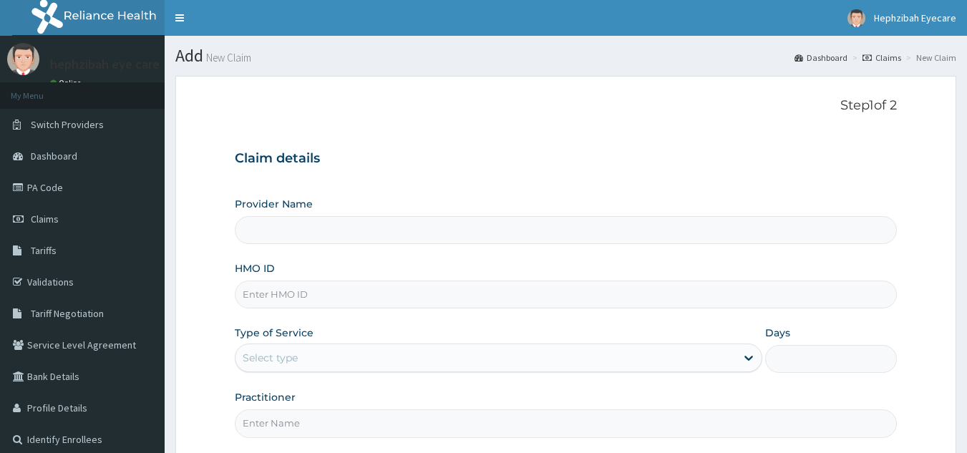
click at [277, 295] on input "HMO ID" at bounding box center [566, 294] width 662 height 28
type input "SBG/10934/A"
type input "Hephzibah Eye Care-LEKKI"
type input "SBG/10934/A"
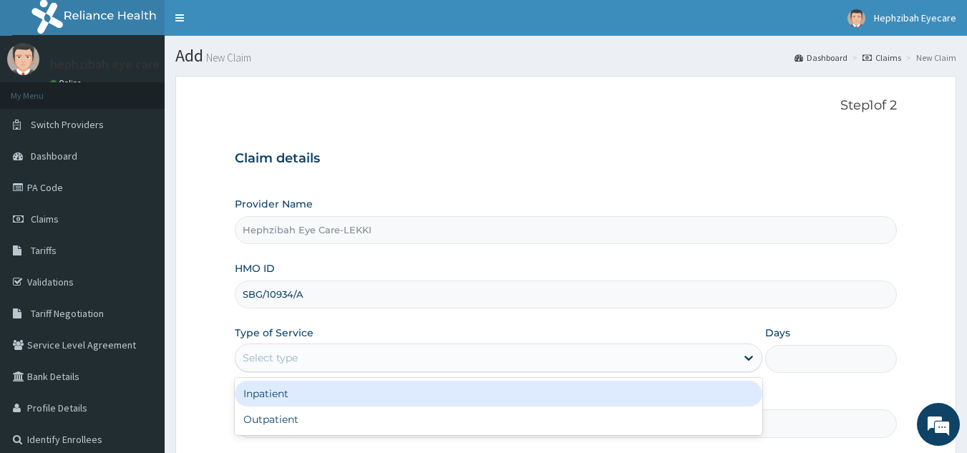
click at [313, 353] on div "Select type" at bounding box center [485, 357] width 500 height 23
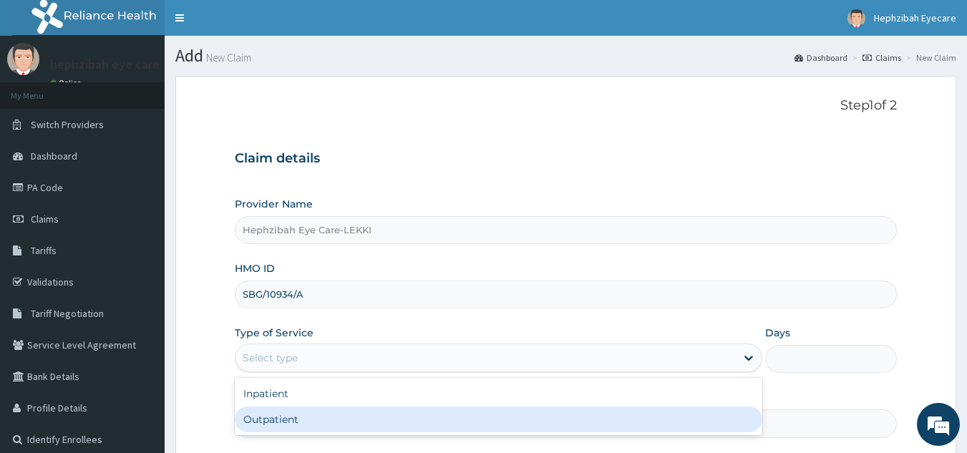
click at [289, 414] on div "Outpatient" at bounding box center [498, 419] width 527 height 26
type input "1"
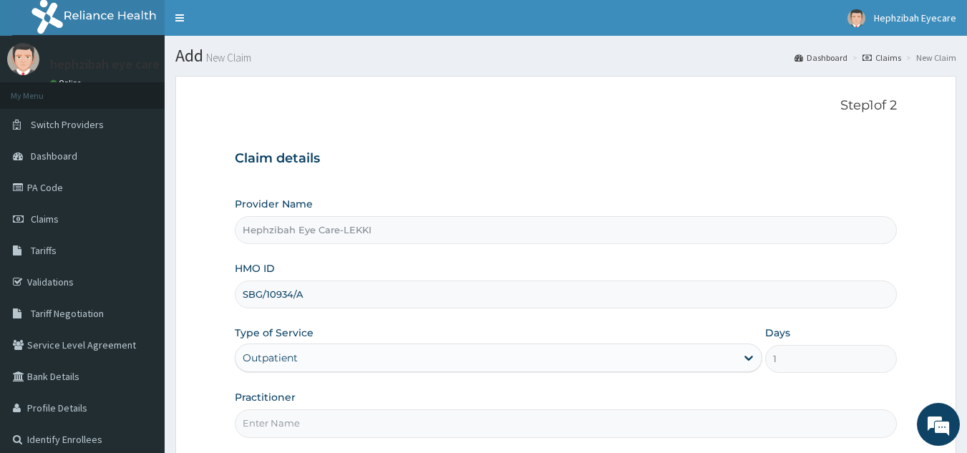
click at [313, 416] on input "Practitioner" at bounding box center [566, 423] width 662 height 28
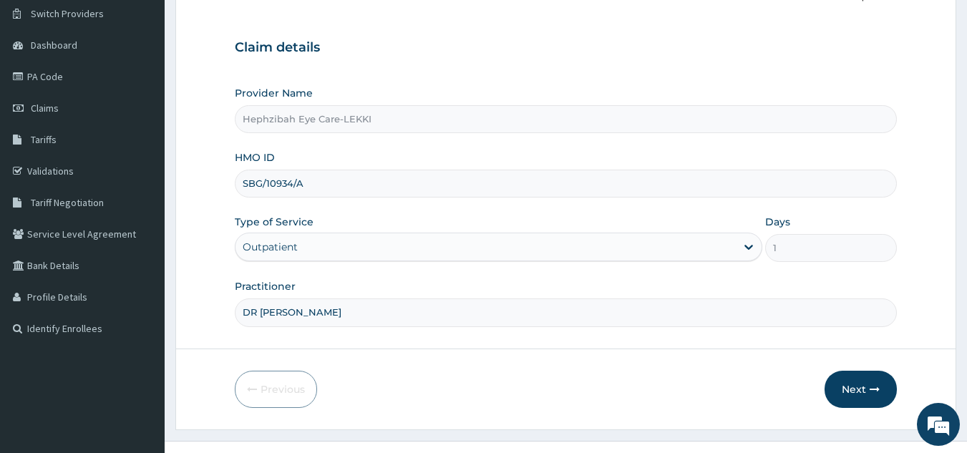
scroll to position [135, 0]
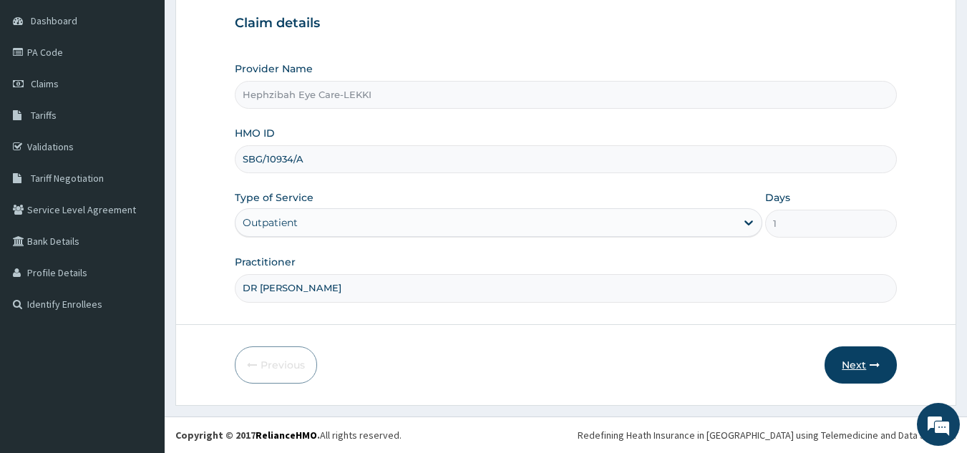
type input "DR DABERECHI"
click at [841, 356] on button "Next" at bounding box center [860, 364] width 72 height 37
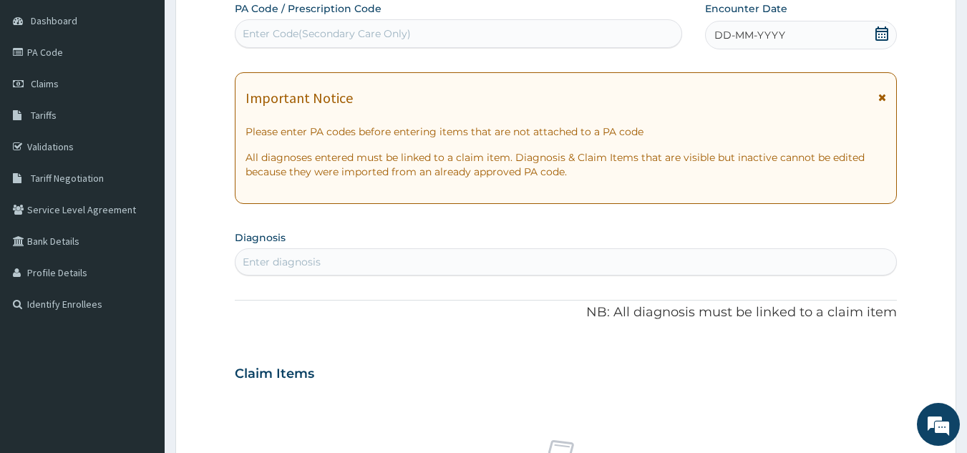
click at [481, 31] on div "Enter Code(Secondary Care Only)" at bounding box center [458, 33] width 446 height 23
paste input "PA/6A3A3E"
type input "PA/6A3A3E"
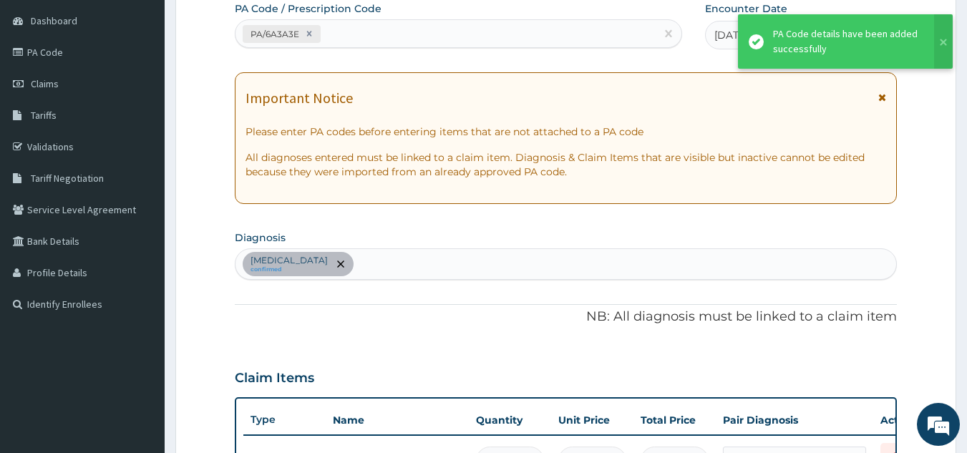
scroll to position [616, 0]
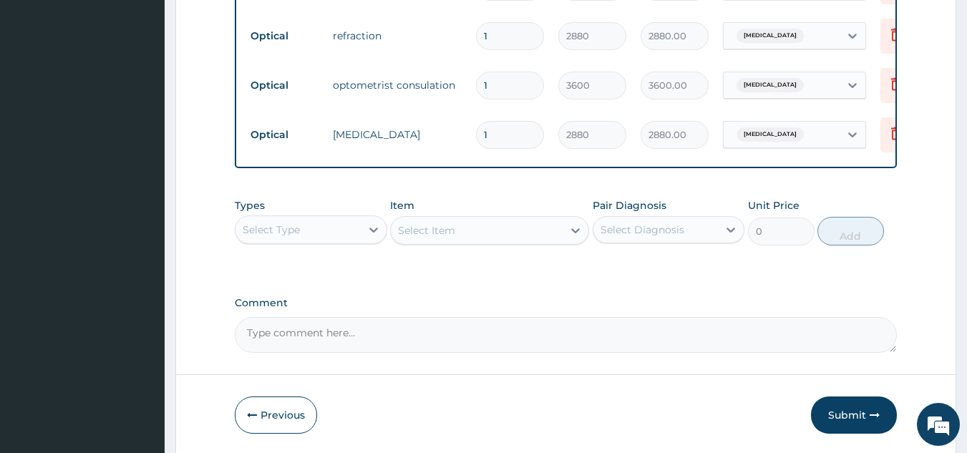
scroll to position [730, 0]
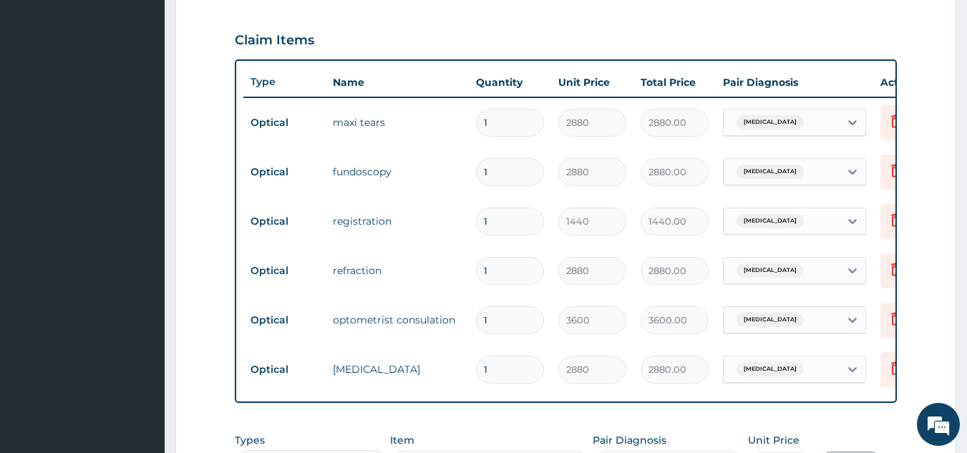
scroll to position [768, 0]
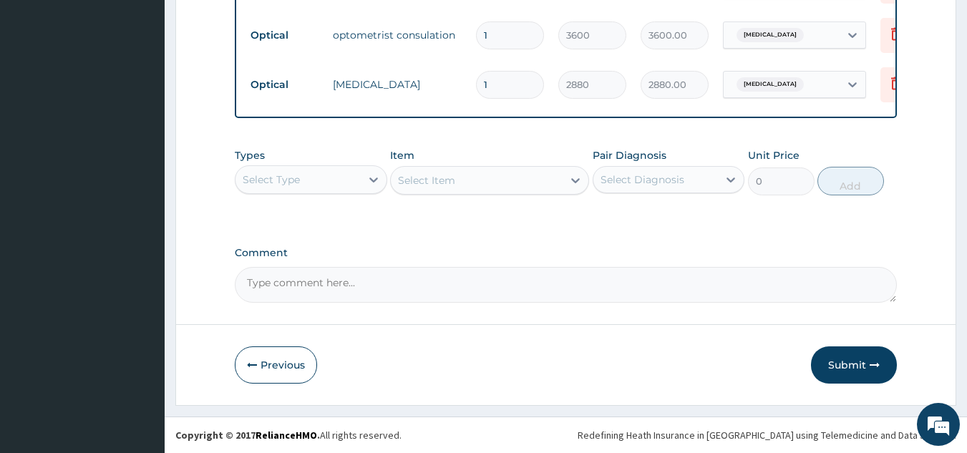
click at [476, 293] on textarea "Comment" at bounding box center [566, 285] width 662 height 36
type textarea "ENROLEES OPTICAL LIMIT IS 10000"
click at [855, 353] on button "Submit" at bounding box center [854, 364] width 86 height 37
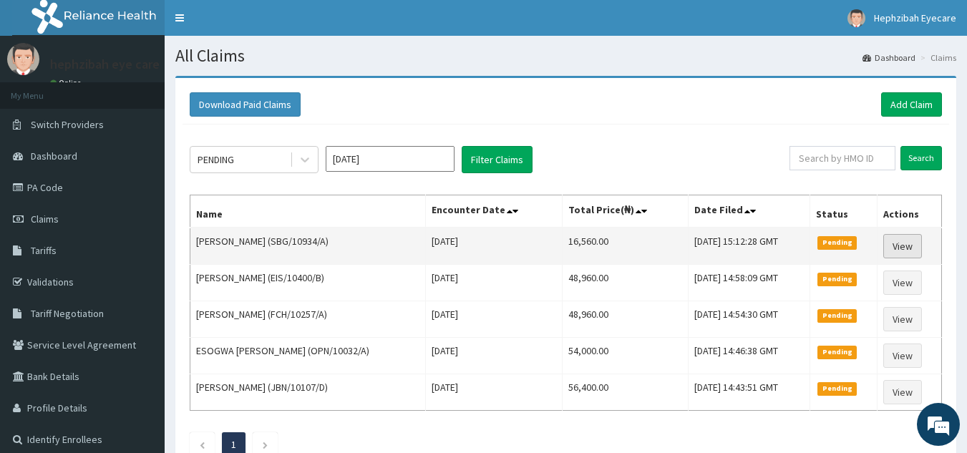
click at [909, 245] on link "View" at bounding box center [902, 246] width 39 height 24
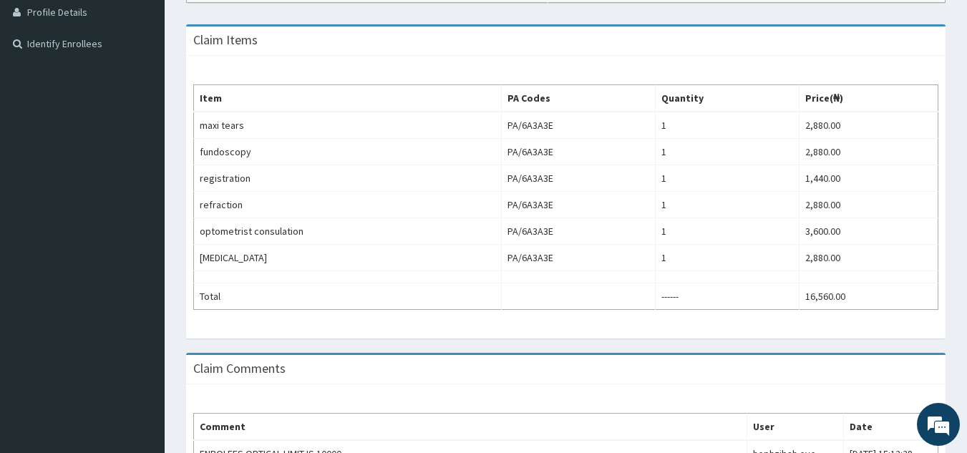
scroll to position [526, 0]
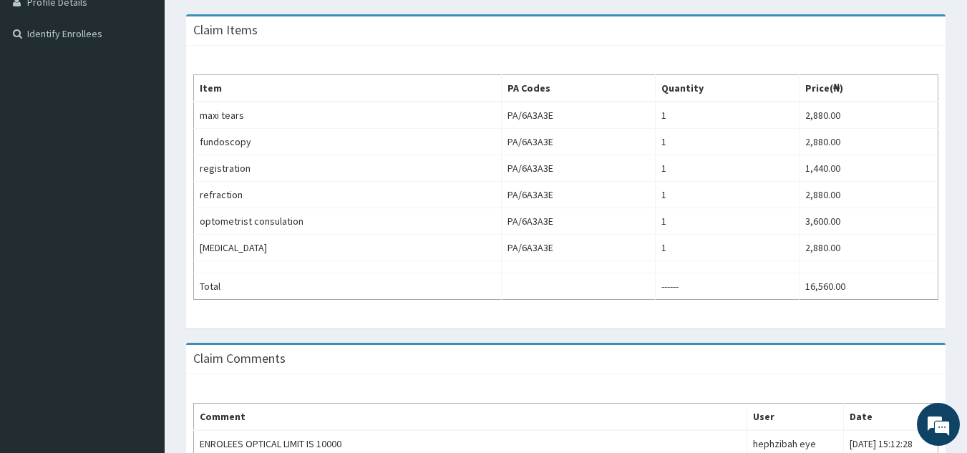
drag, startPoint x: 977, startPoint y: 318, endPoint x: 969, endPoint y: 241, distance: 76.9
click at [966, 241] on html "R EL Toggle navigation Hephzibah Eyecare Hephzibah Eyecare - [EMAIL_ADDRESS][DO…" at bounding box center [483, 90] width 967 height 993
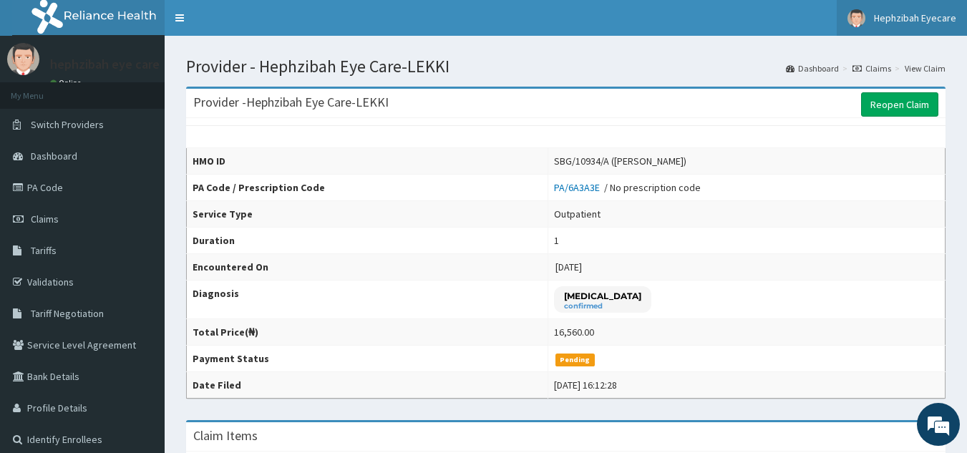
scroll to position [0, 0]
